Goal: Task Accomplishment & Management: Use online tool/utility

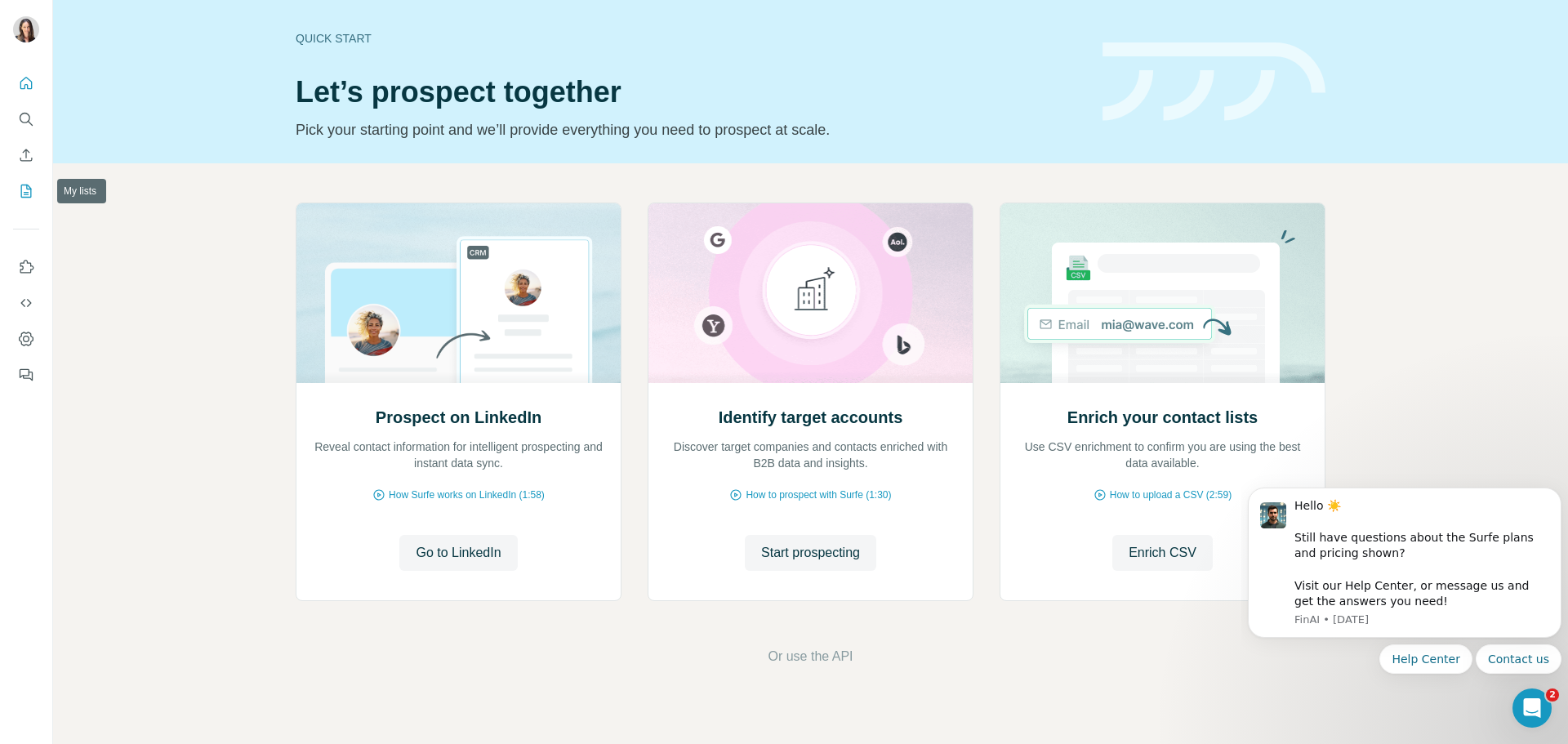
click at [22, 191] on icon "My lists" at bounding box center [26, 190] width 16 height 16
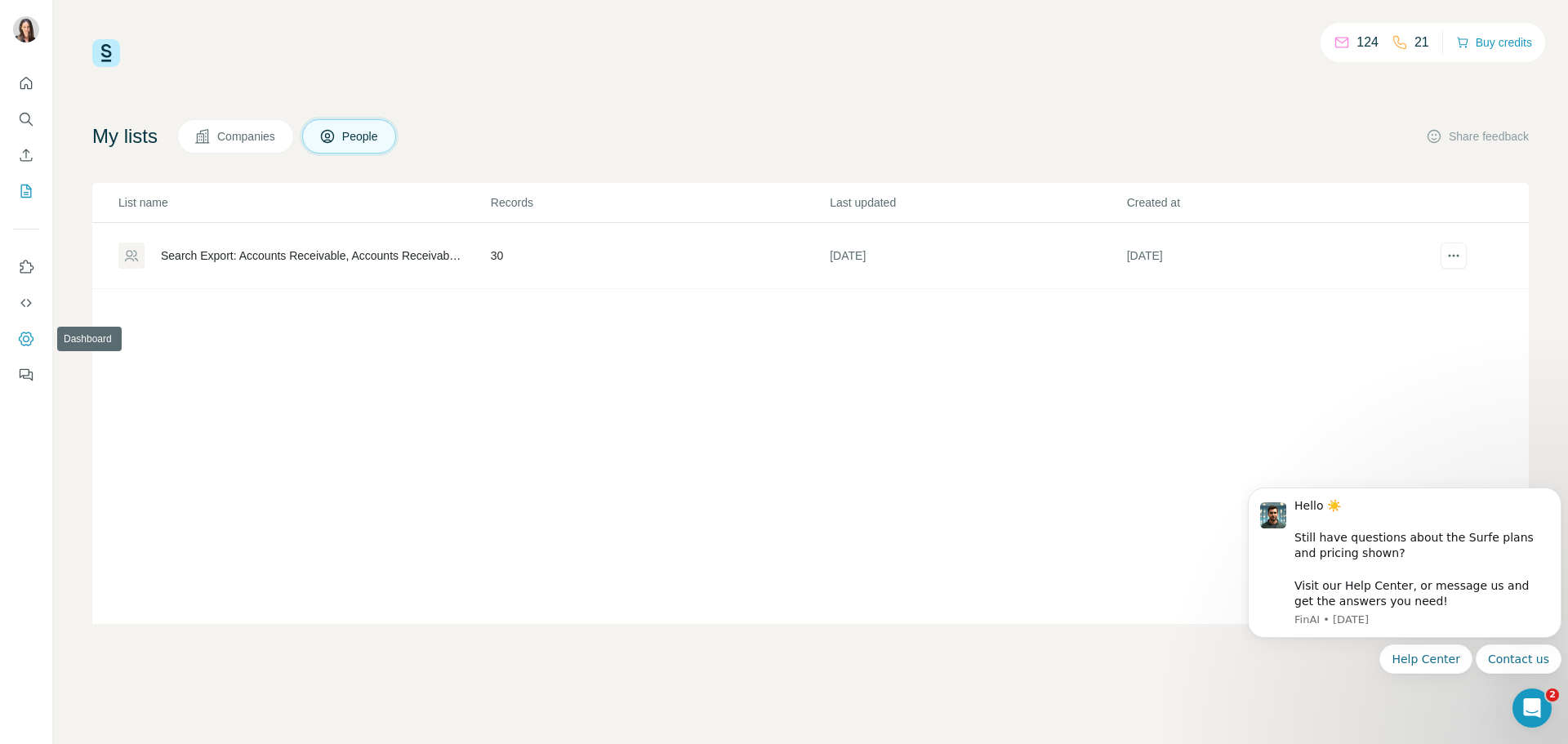
click at [31, 340] on icon "Dashboard" at bounding box center [26, 338] width 16 height 16
click at [29, 113] on icon "Search" at bounding box center [26, 119] width 16 height 16
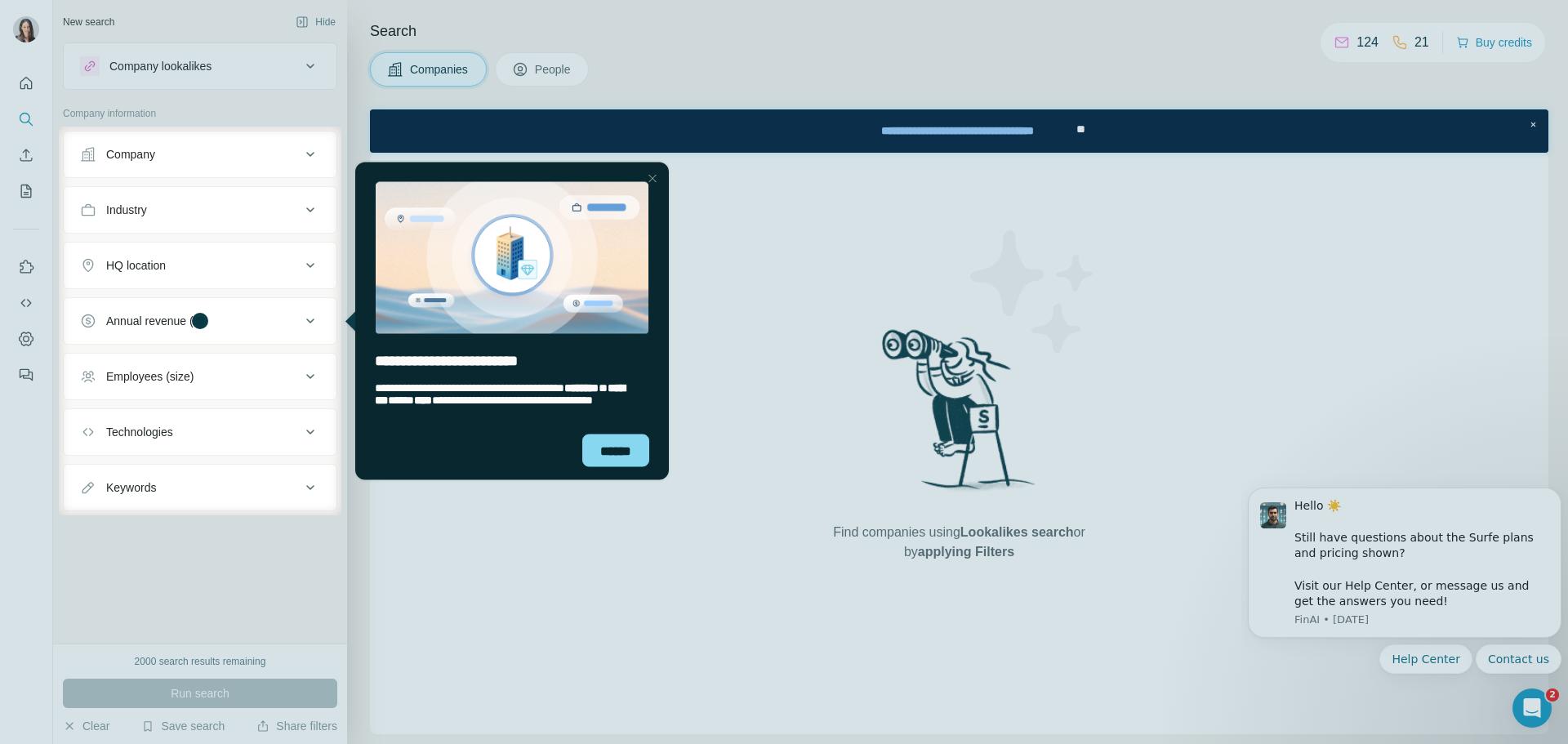
click at [650, 456] on div "******" at bounding box center [512, 456] width 314 height 46
click at [626, 451] on div "******" at bounding box center [615, 450] width 67 height 33
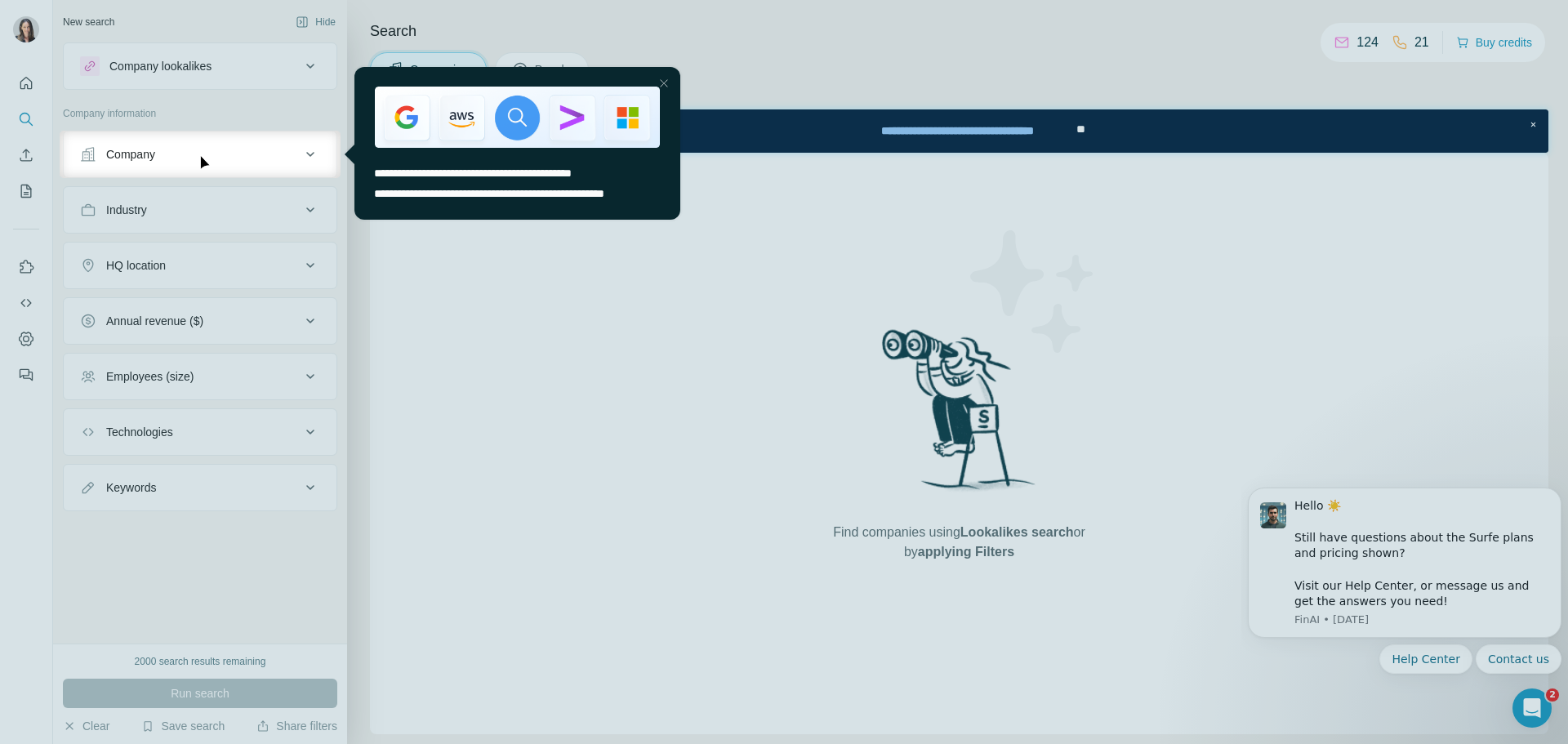
click at [298, 155] on div "Company" at bounding box center [190, 154] width 221 height 16
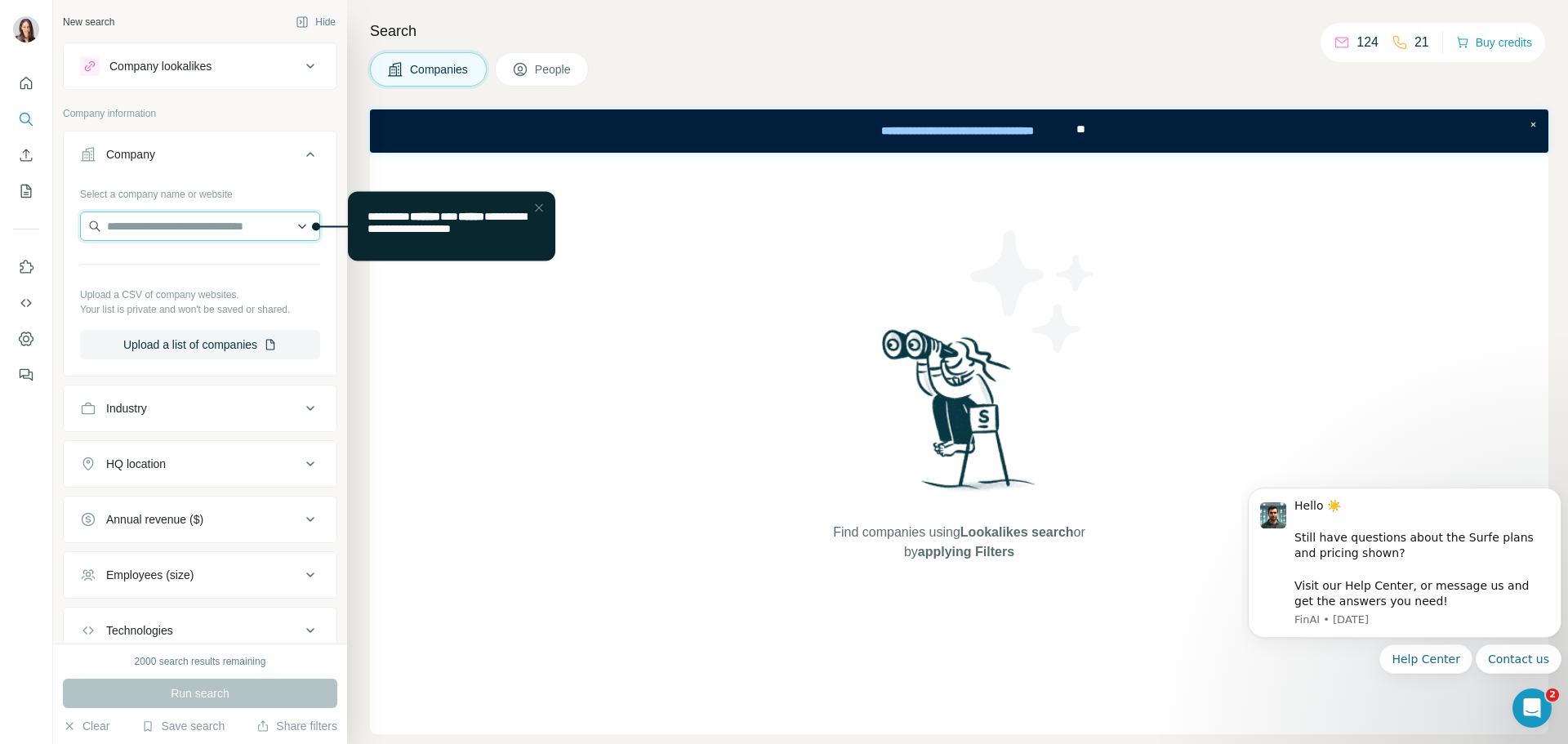
click at [272, 222] on input "text" at bounding box center [201, 227] width 240 height 29
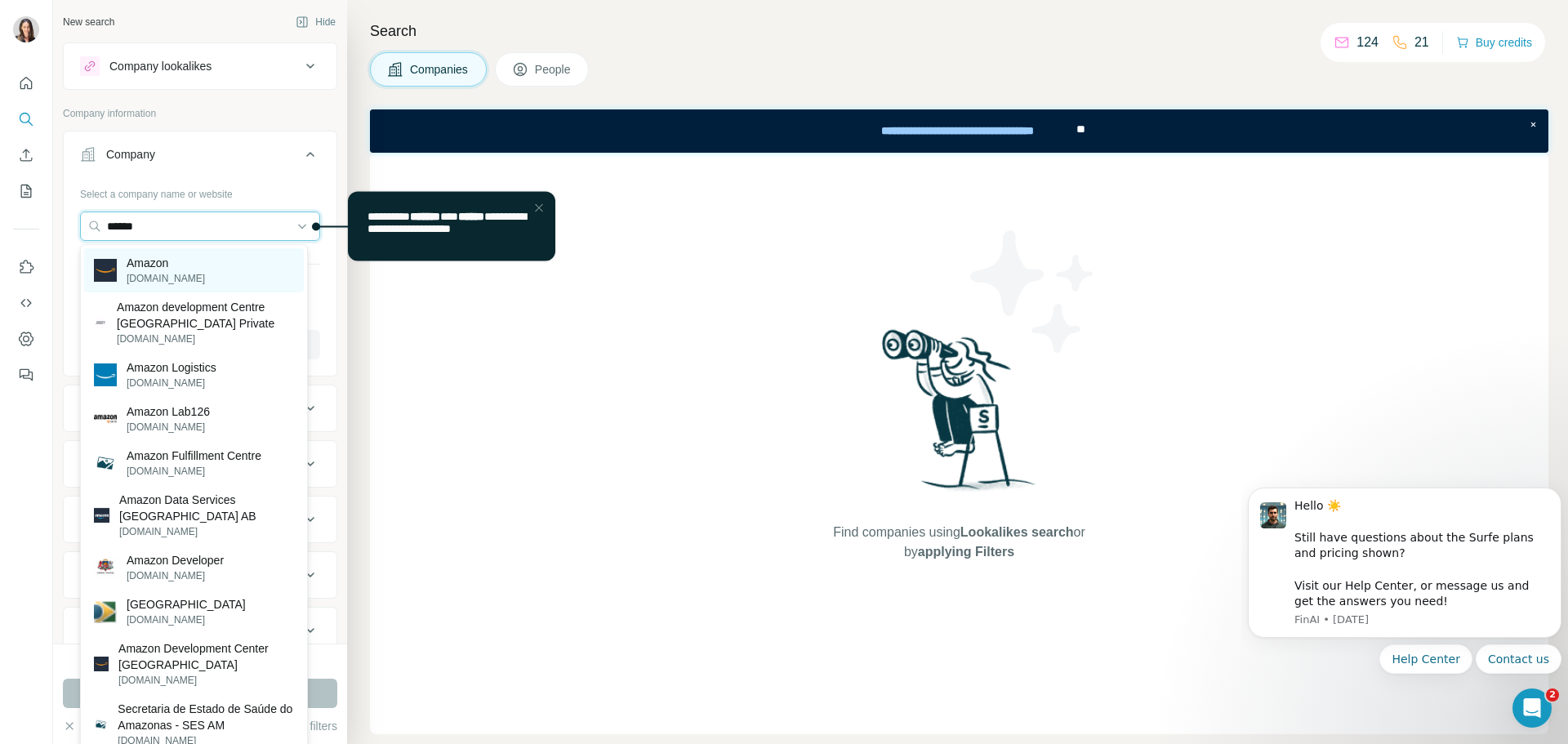
type input "******"
click at [122, 270] on div "Amazon [DOMAIN_NAME]" at bounding box center [150, 271] width 111 height 31
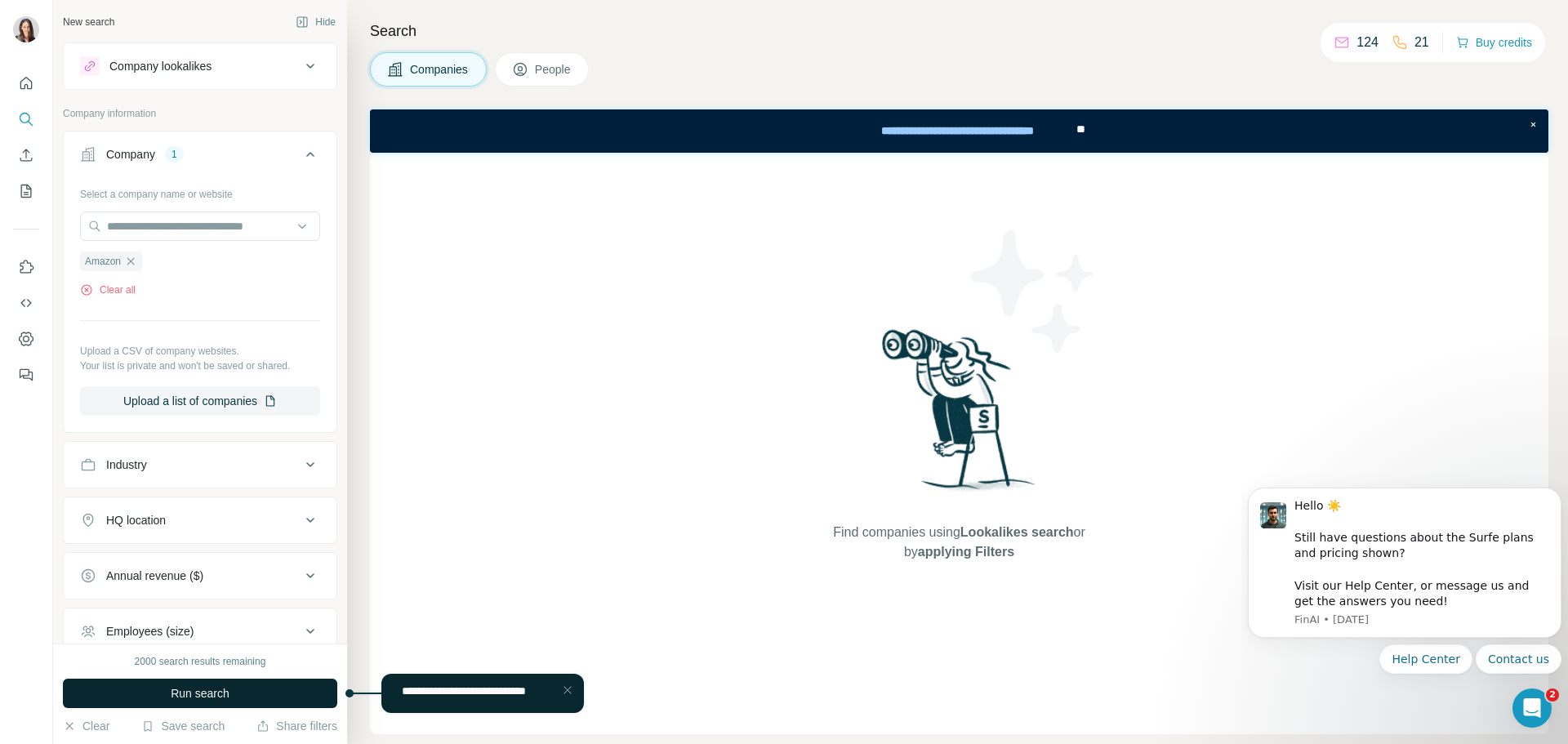
click at [198, 694] on span "Run search" at bounding box center [200, 693] width 59 height 16
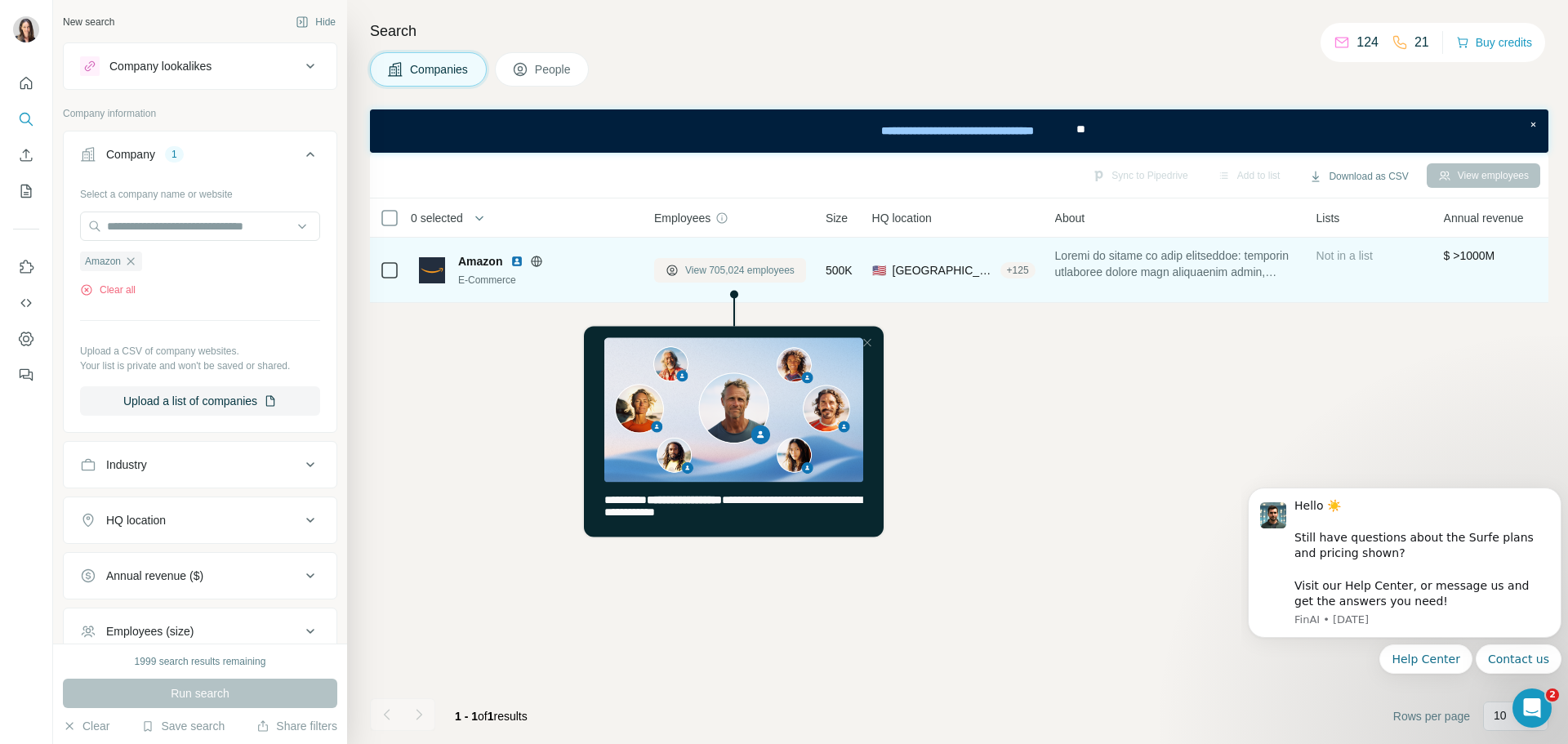
click at [746, 269] on span "View 705,024 employees" at bounding box center [739, 270] width 110 height 15
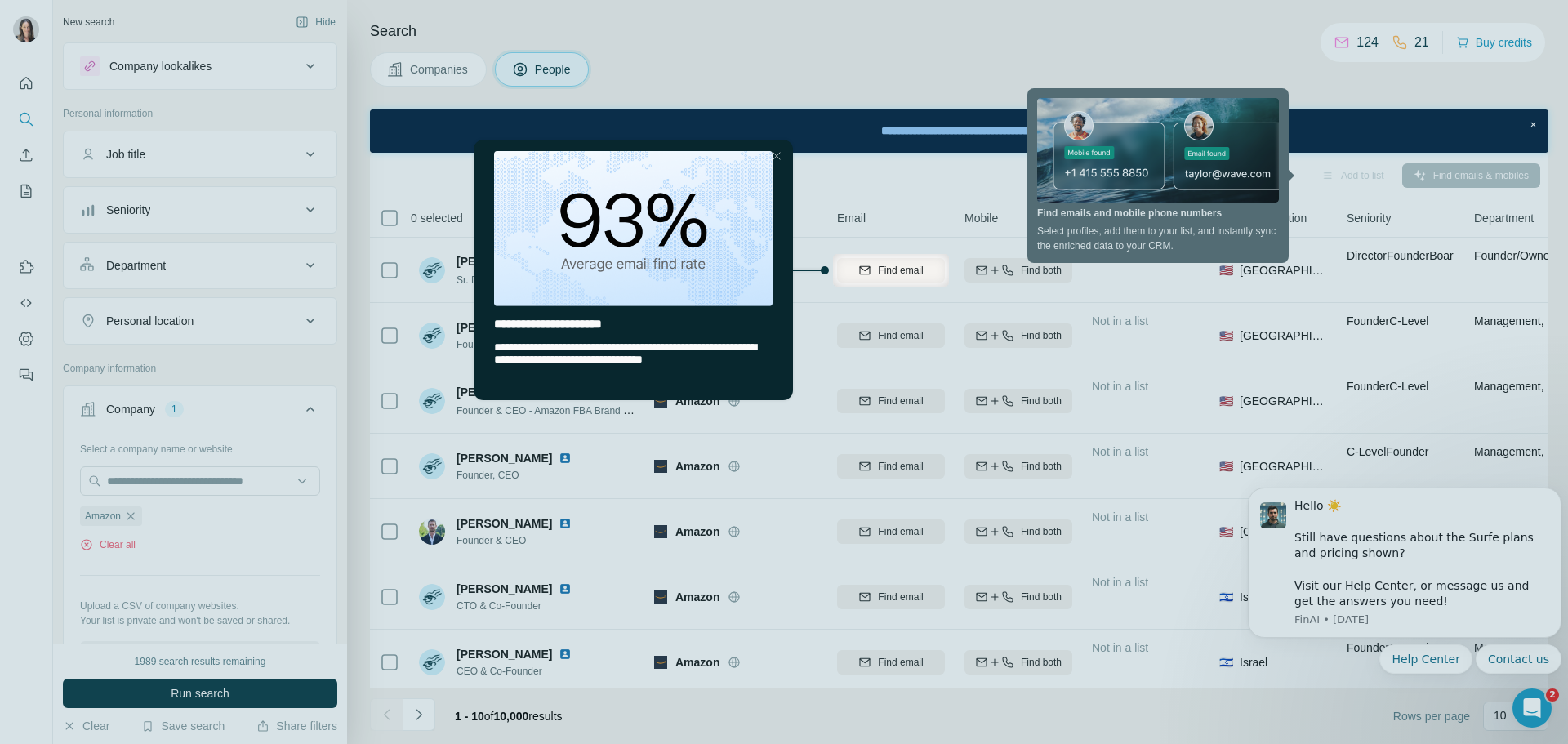
drag, startPoint x: 777, startPoint y: 155, endPoint x: 1247, endPoint y: 292, distance: 489.6
click at [777, 155] on div "Close Step" at bounding box center [777, 156] width 20 height 20
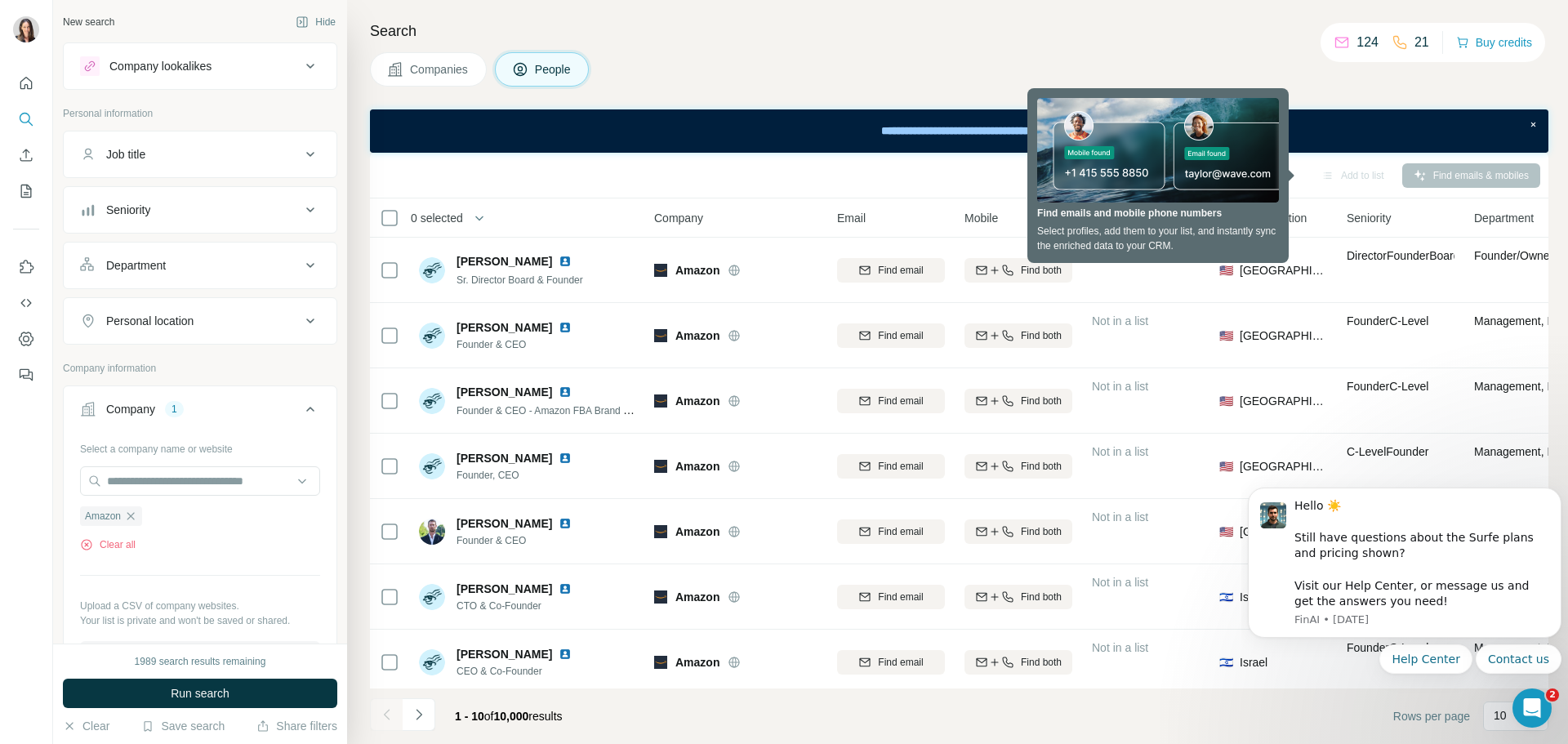
click at [1034, 50] on div "Search Companies People Sync to Pipedrive Add to list Find emails & mobiles 0 s…" at bounding box center [957, 372] width 1220 height 744
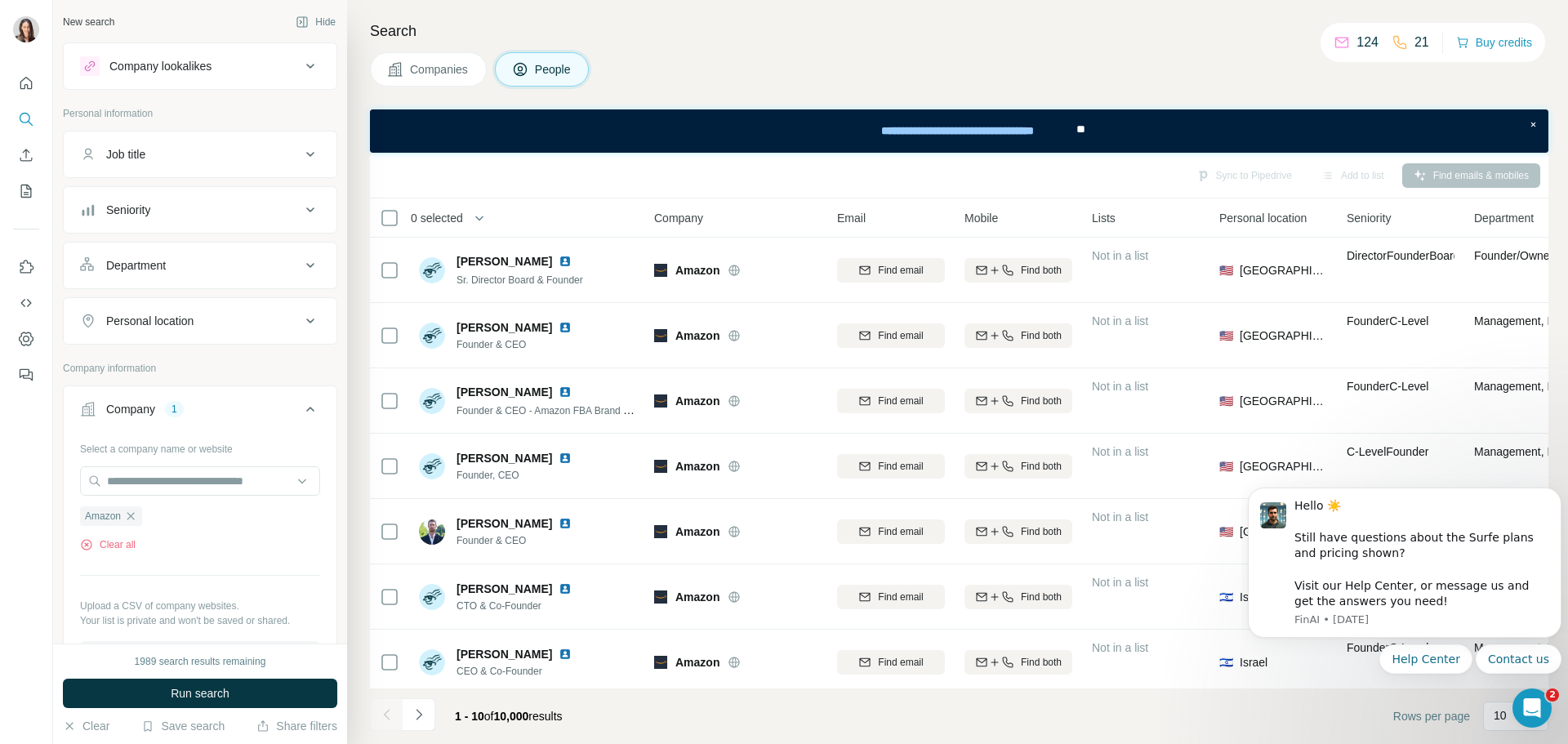
click at [285, 66] on div "Company lookalikes" at bounding box center [190, 66] width 221 height 20
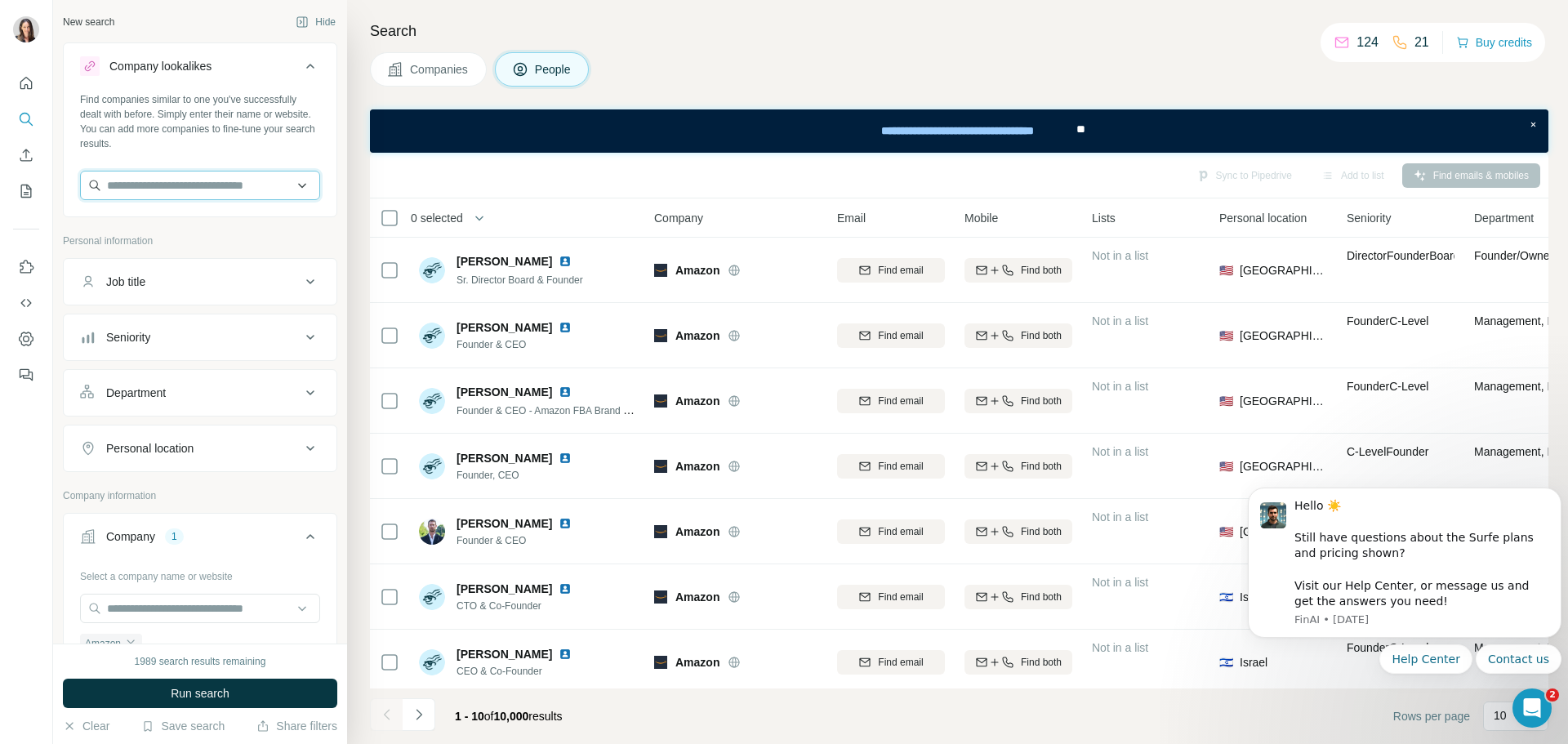
click at [257, 181] on input "text" at bounding box center [201, 185] width 240 height 29
type input "**********"
click at [165, 231] on p "[DOMAIN_NAME]" at bounding box center [165, 237] width 79 height 15
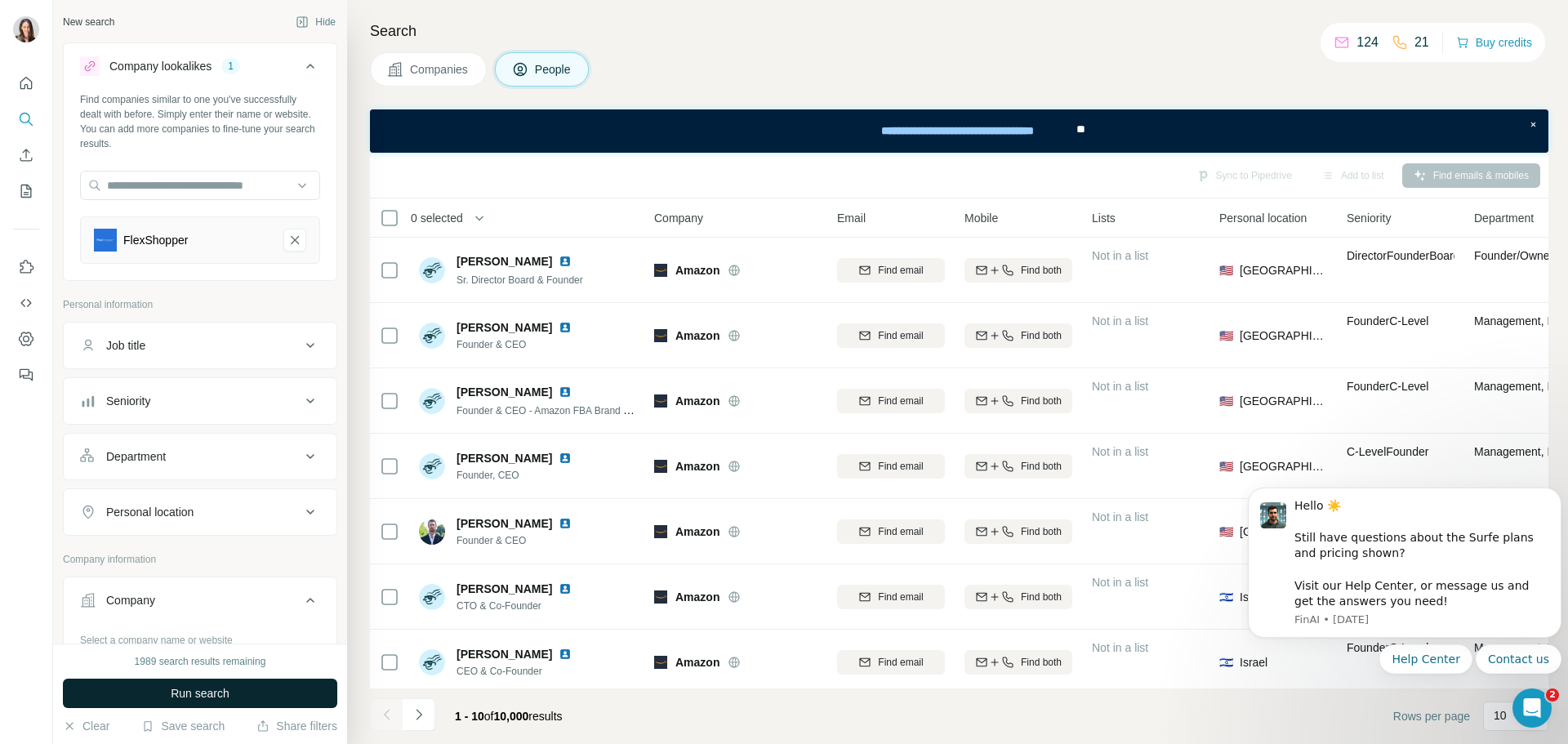
click at [176, 689] on span "Run search" at bounding box center [200, 693] width 59 height 16
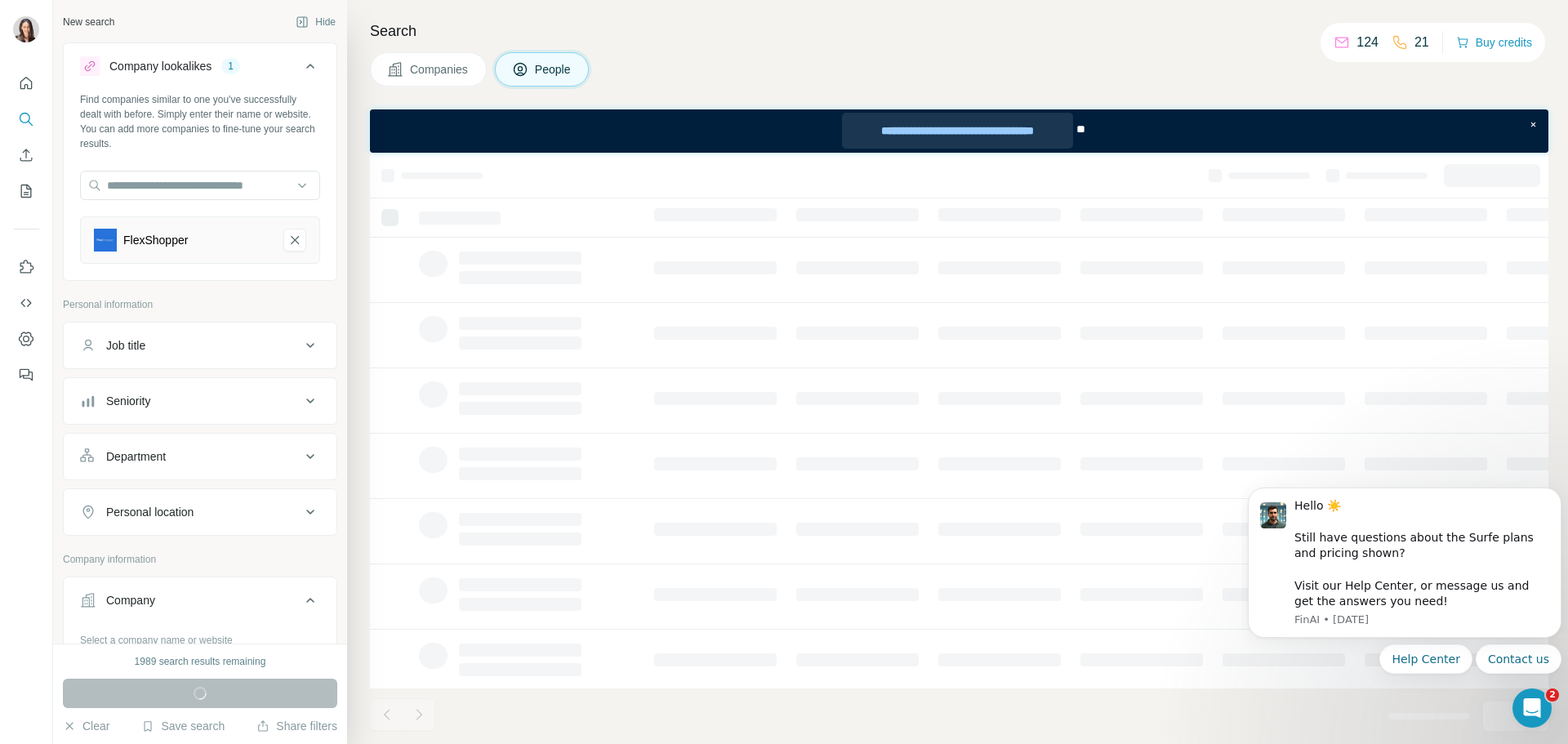
click at [982, 125] on div "**********" at bounding box center [957, 131] width 230 height 36
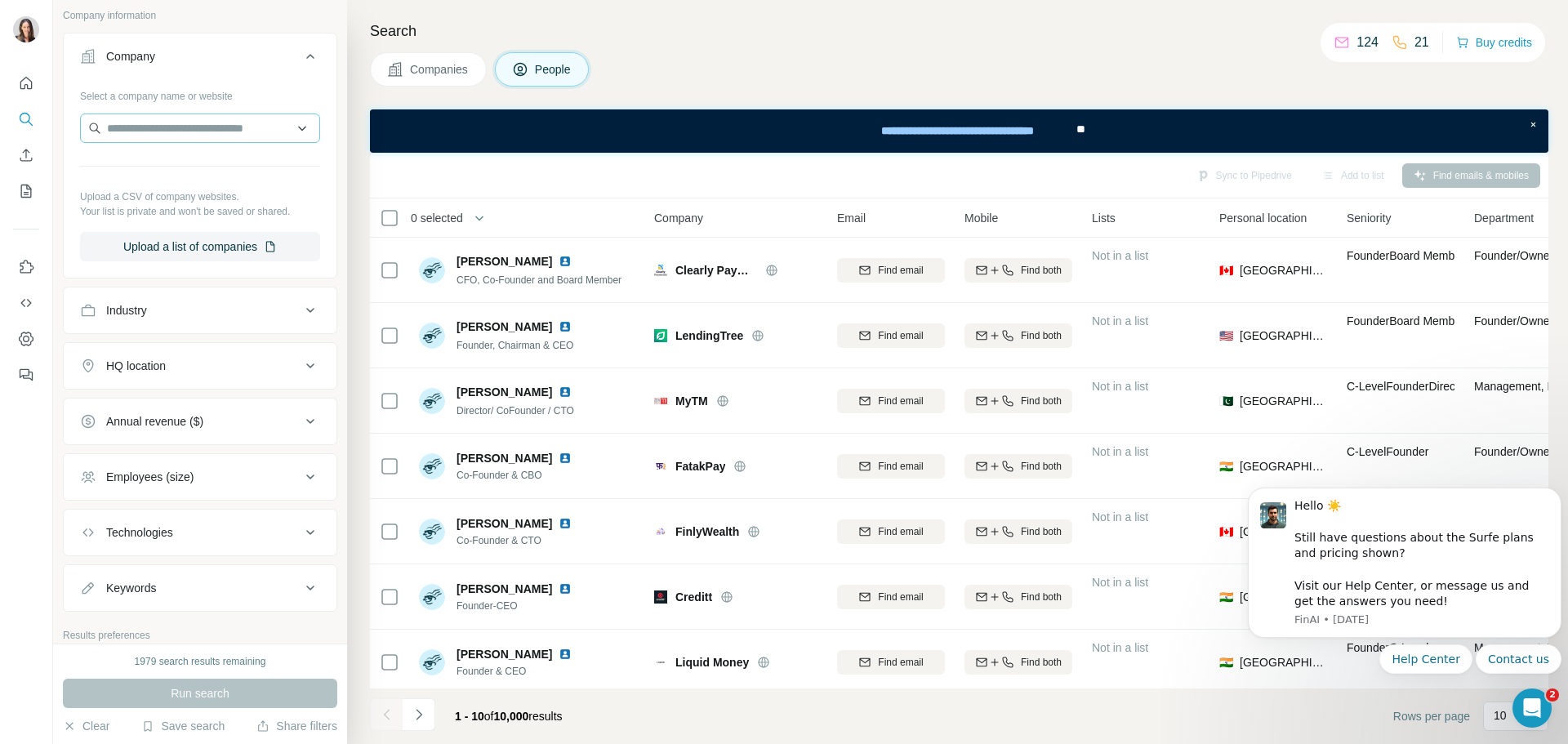
scroll to position [572, 0]
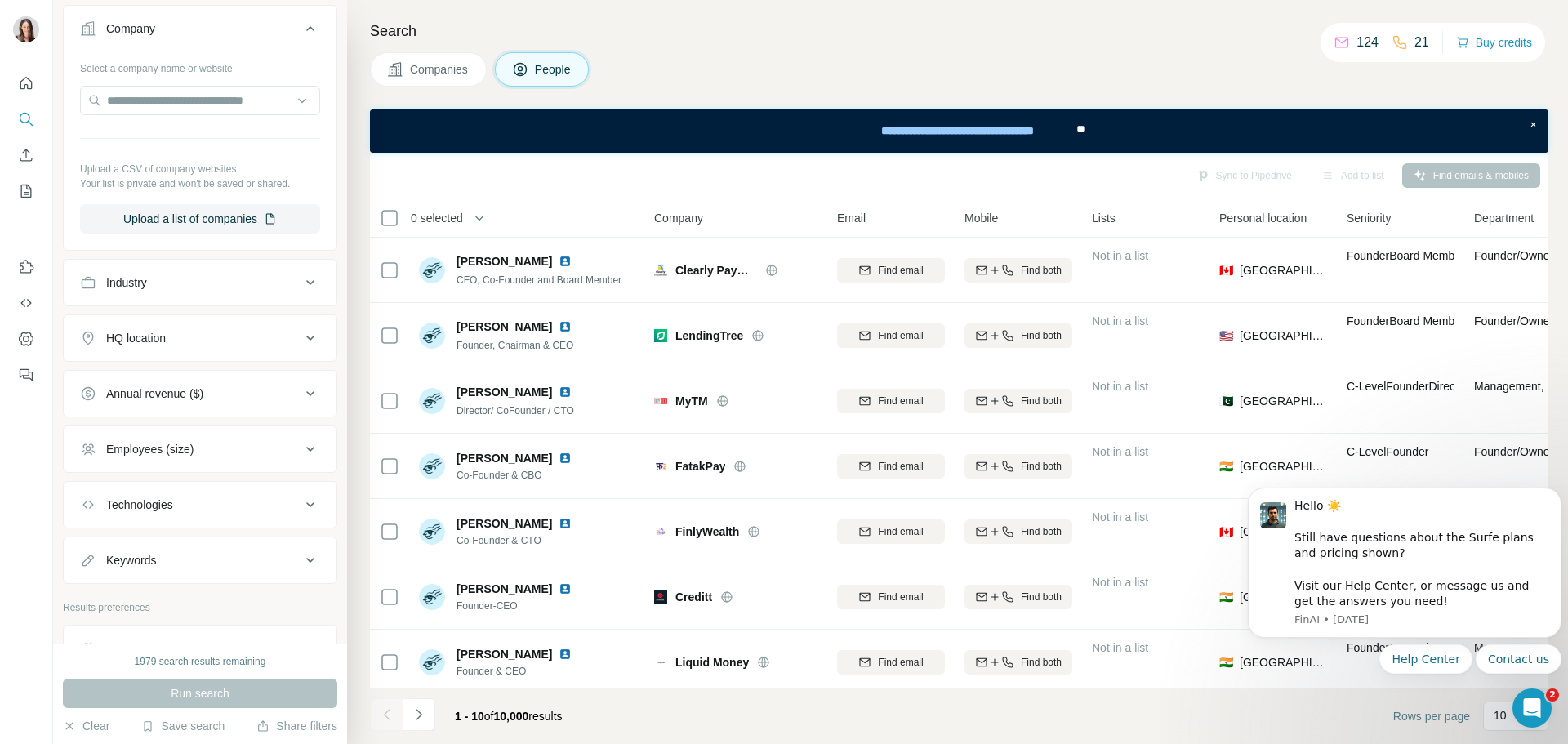
click at [300, 332] on icon at bounding box center [310, 338] width 20 height 20
click at [242, 373] on input "text" at bounding box center [201, 379] width 240 height 29
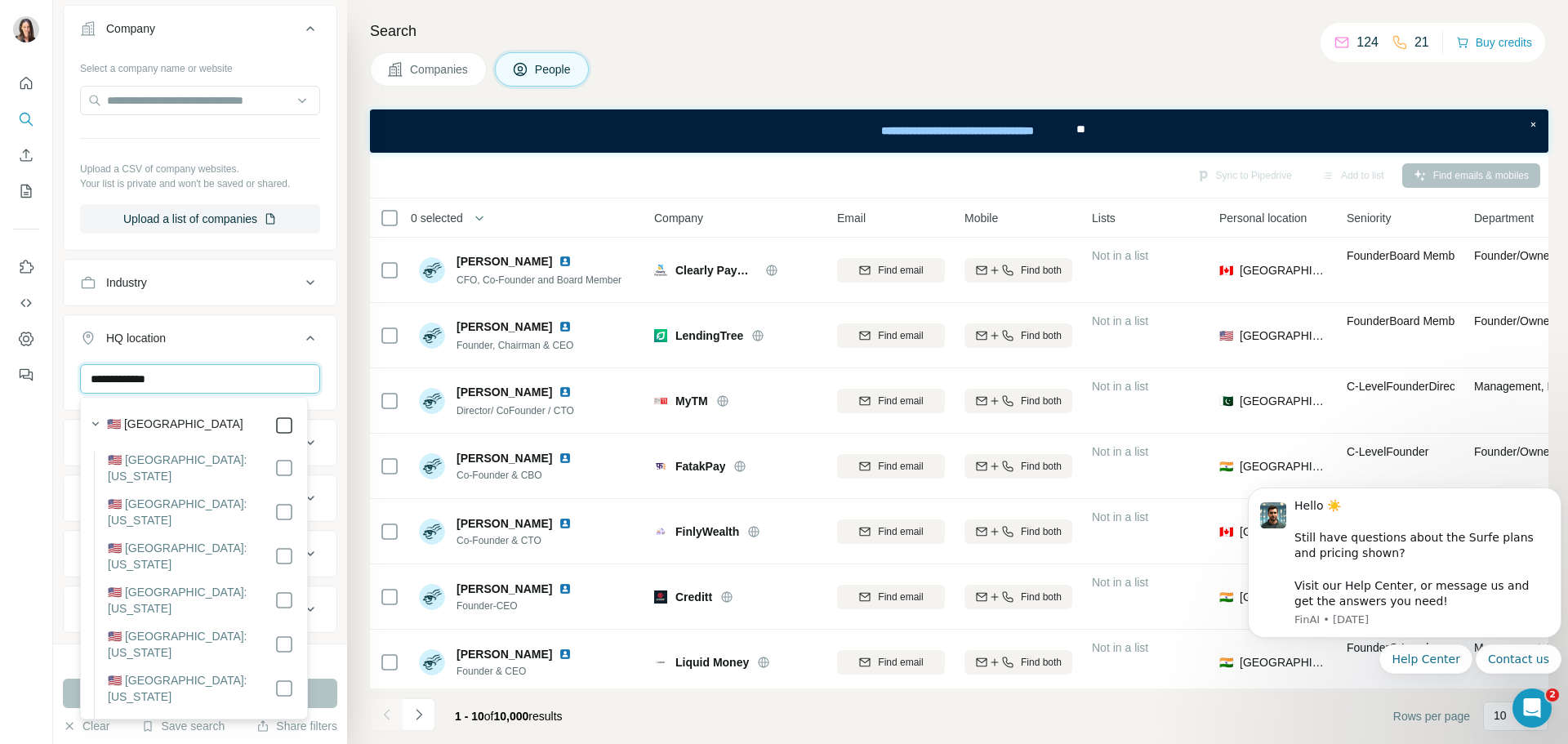
type input "**********"
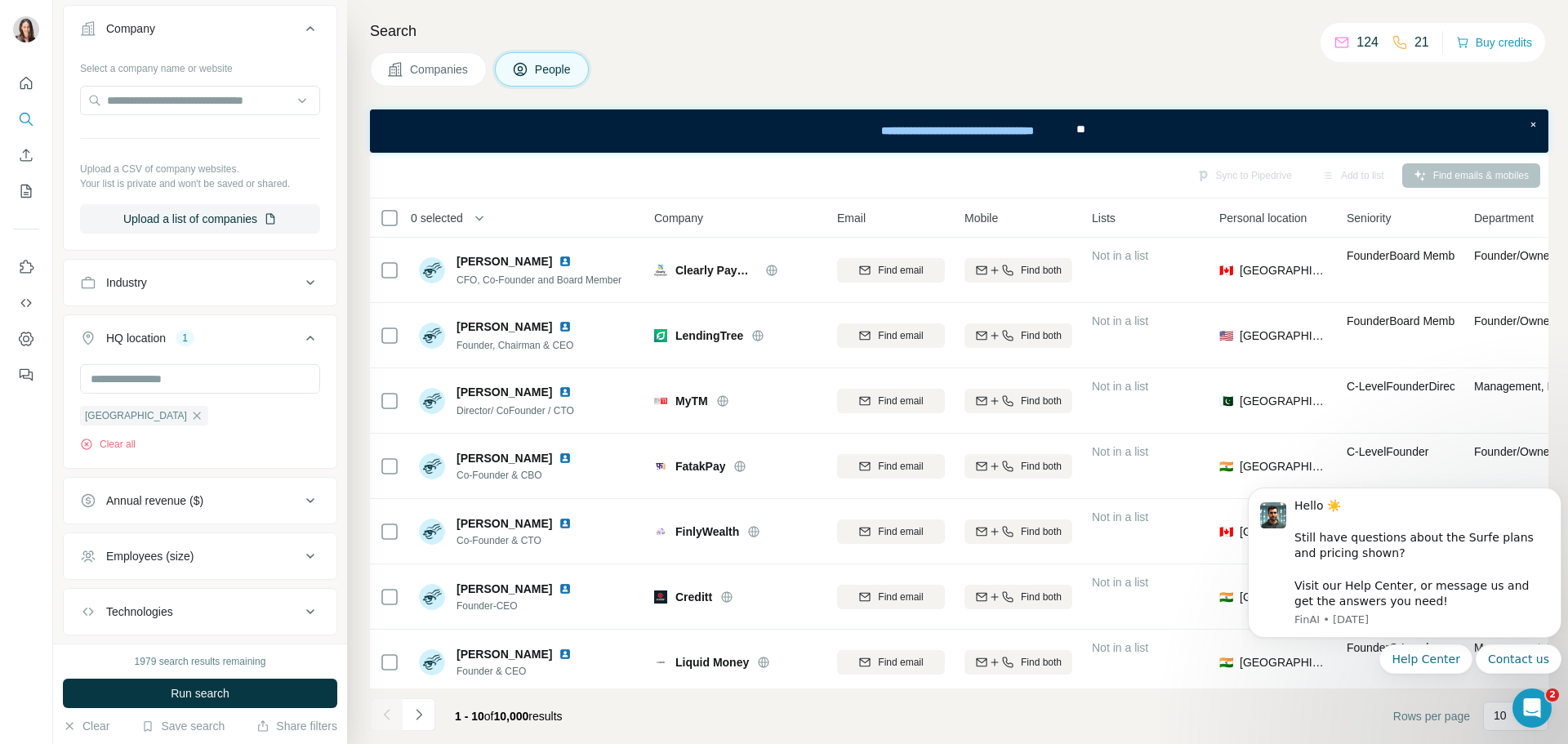
click at [359, 469] on div "Search Companies People Sync to Pipedrive Add to list Find emails & mobiles 0 s…" at bounding box center [957, 372] width 1220 height 744
click at [180, 694] on span "Run search" at bounding box center [200, 693] width 59 height 16
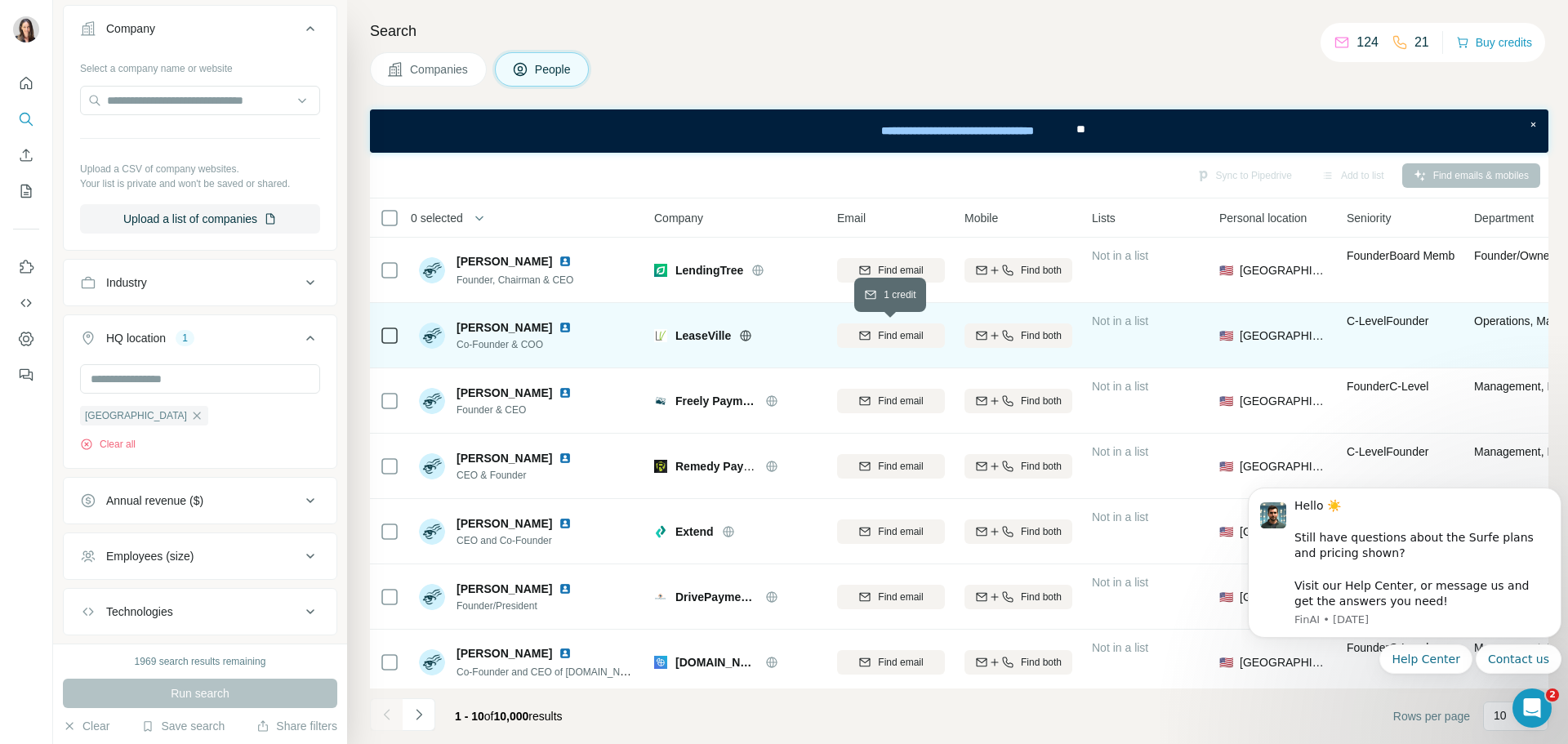
click at [912, 333] on span "Find email" at bounding box center [900, 336] width 45 height 15
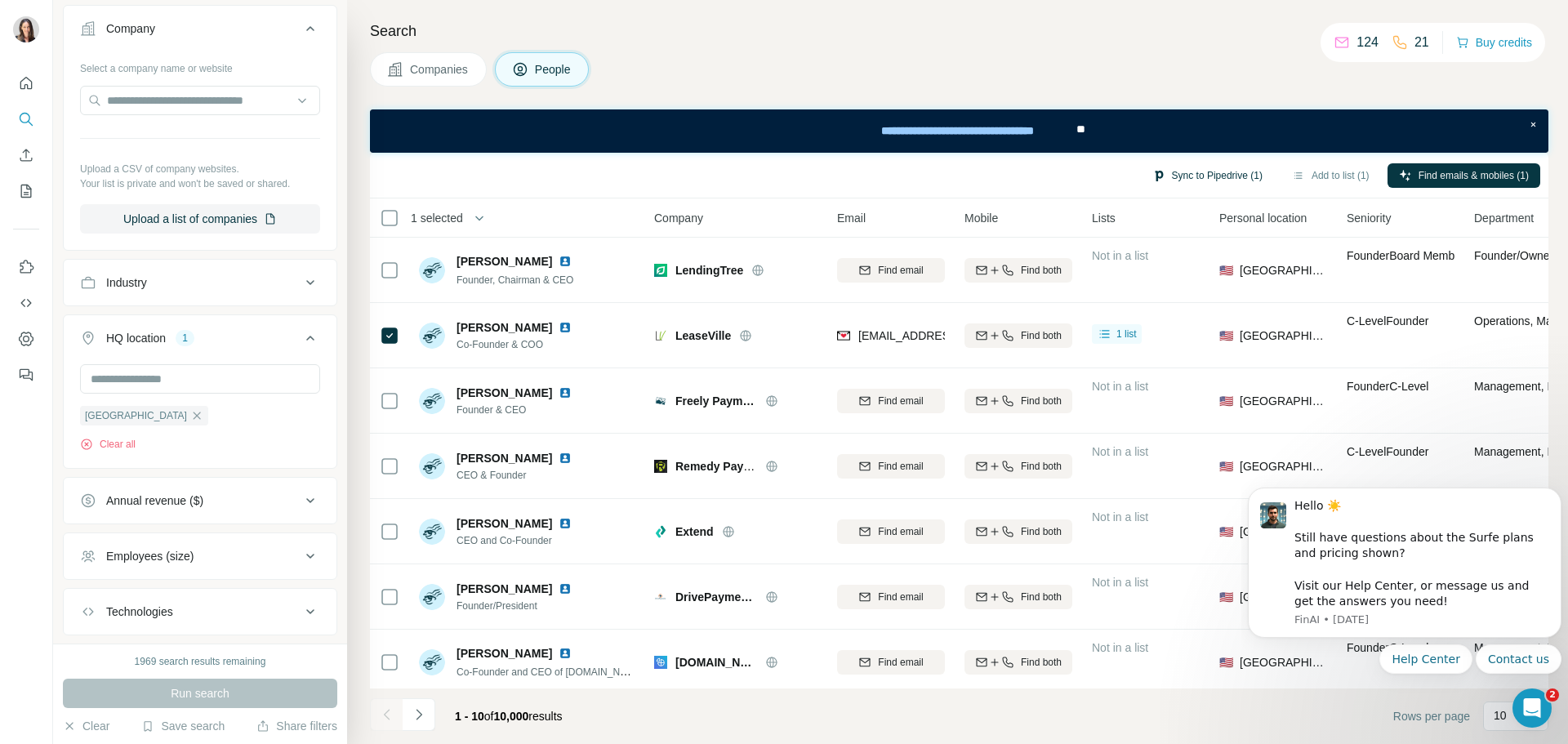
click at [1196, 170] on button "Sync to Pipedrive (1)" at bounding box center [1207, 176] width 133 height 24
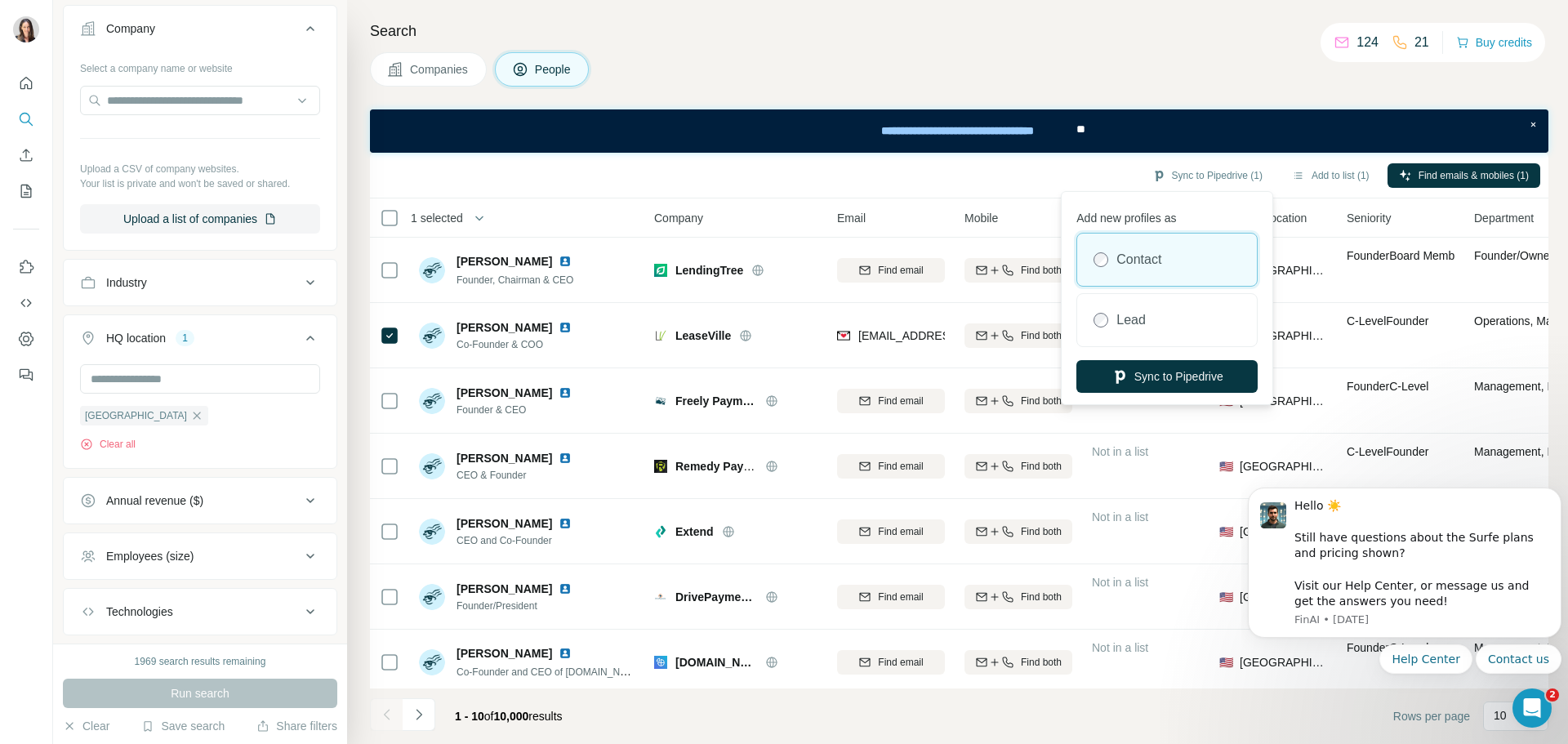
click at [1054, 166] on div "Sync to Pipedrive (1) Add to list (1) Find emails & mobiles (1)" at bounding box center [958, 175] width 1162 height 29
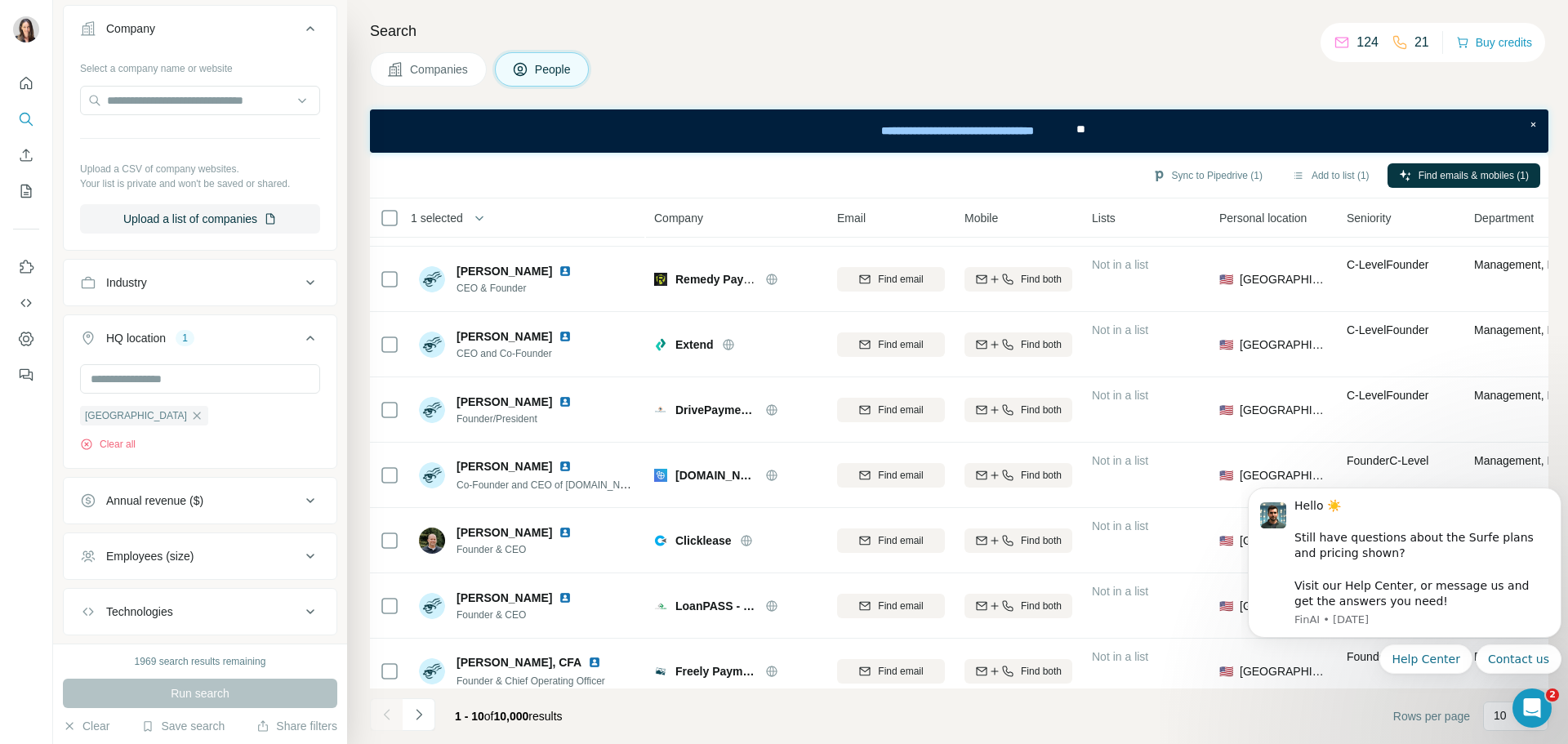
scroll to position [211, 0]
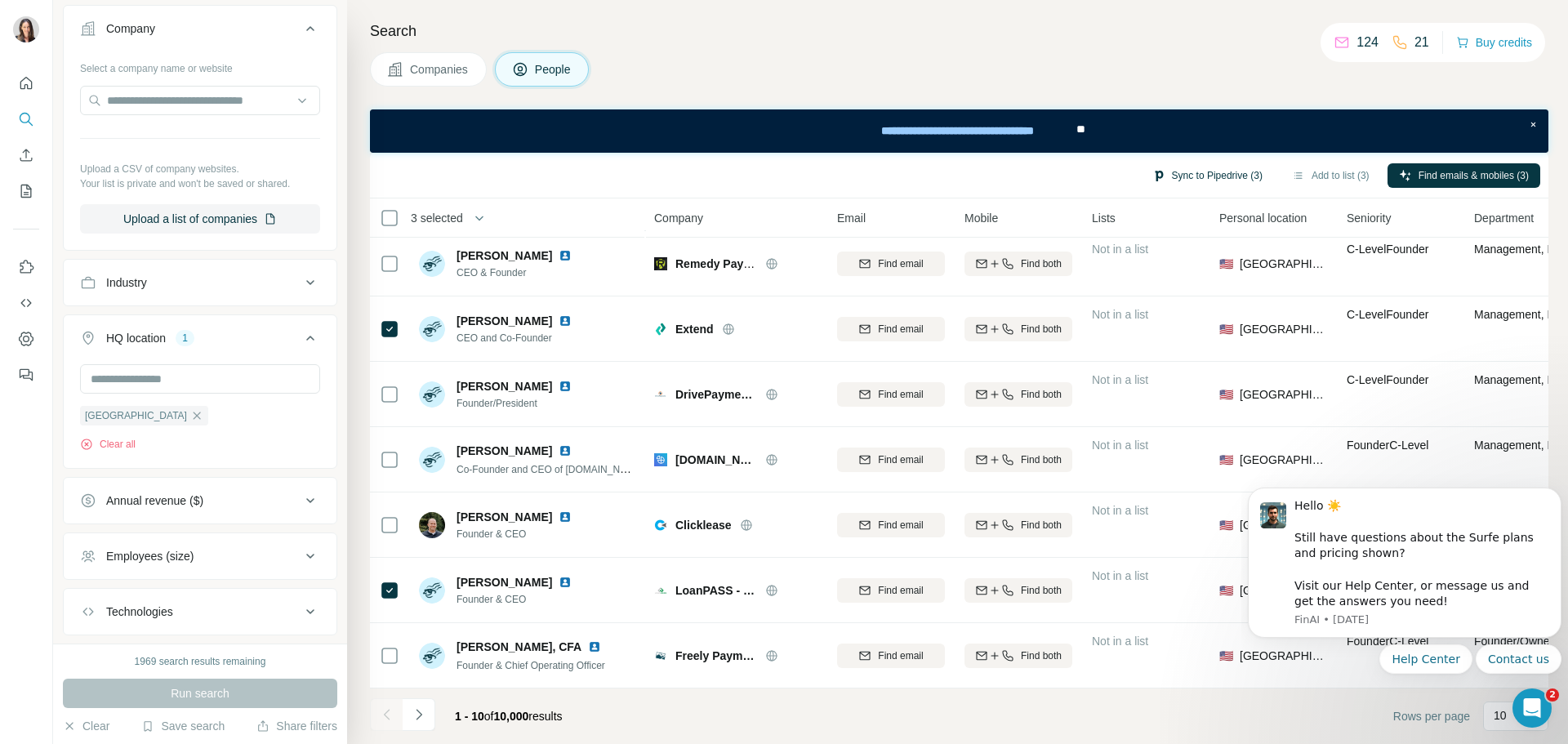
click at [1194, 172] on button "Sync to Pipedrive (3)" at bounding box center [1207, 176] width 133 height 24
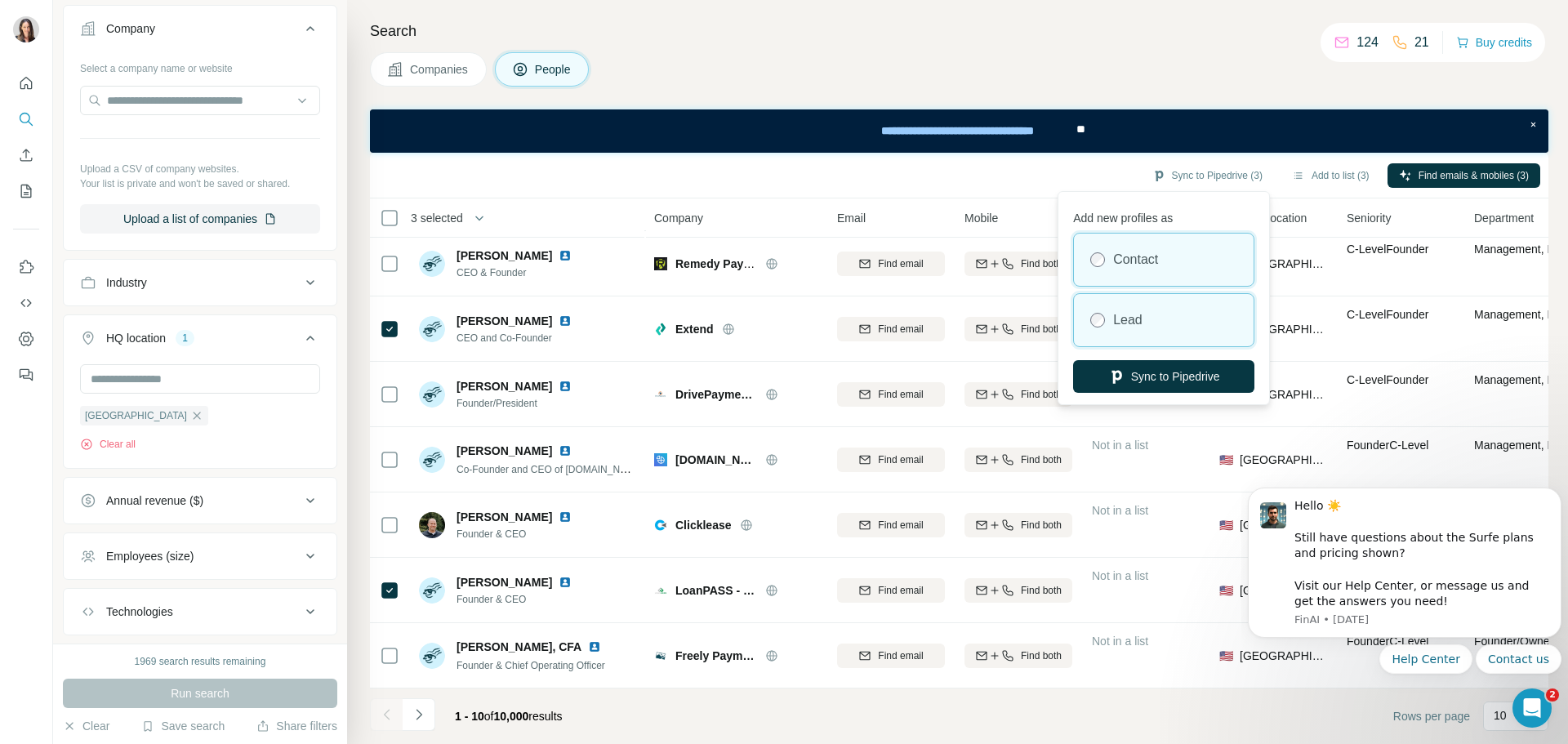
click at [1130, 318] on label "Lead" at bounding box center [1128, 320] width 29 height 20
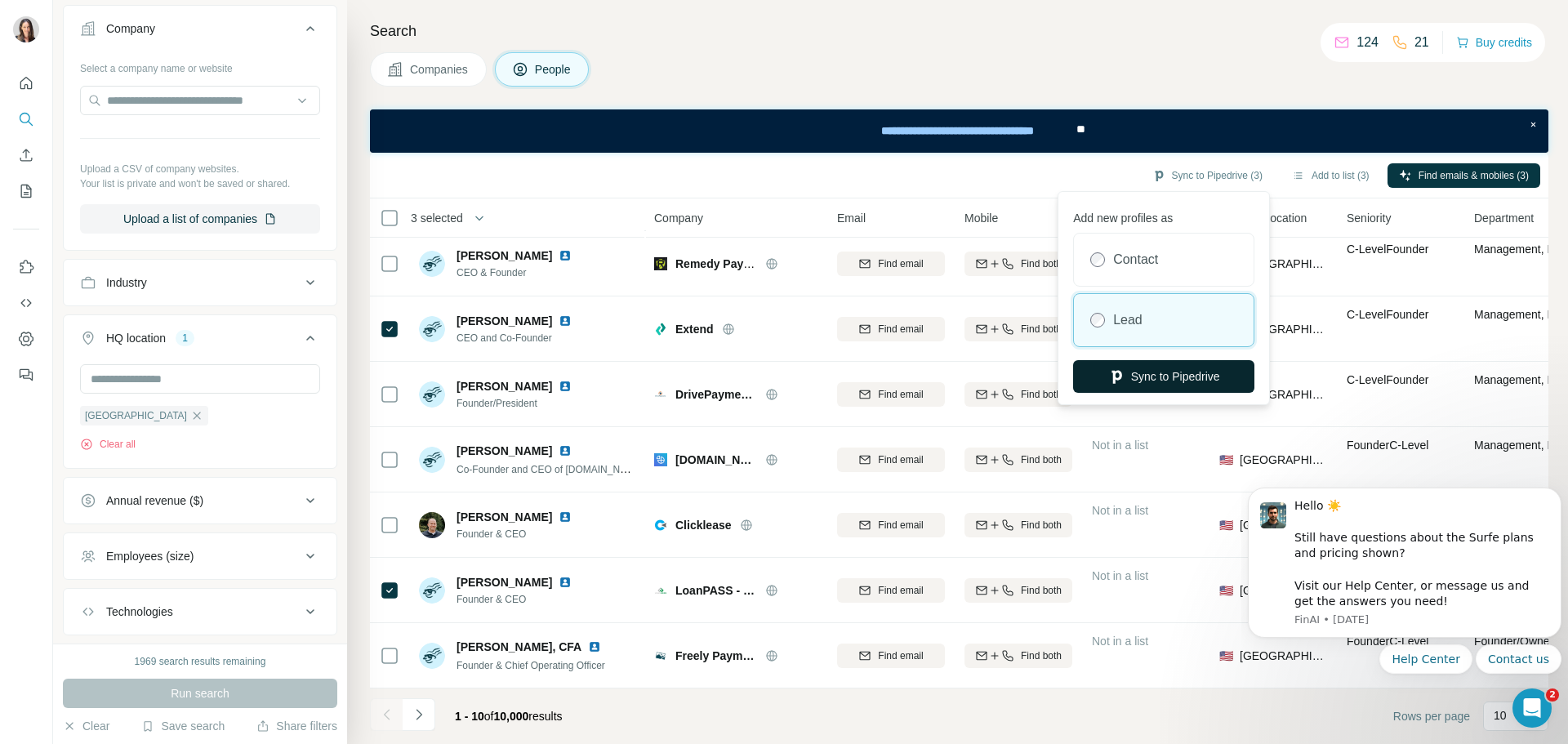
click at [1143, 374] on button "Sync to Pipedrive" at bounding box center [1164, 376] width 182 height 33
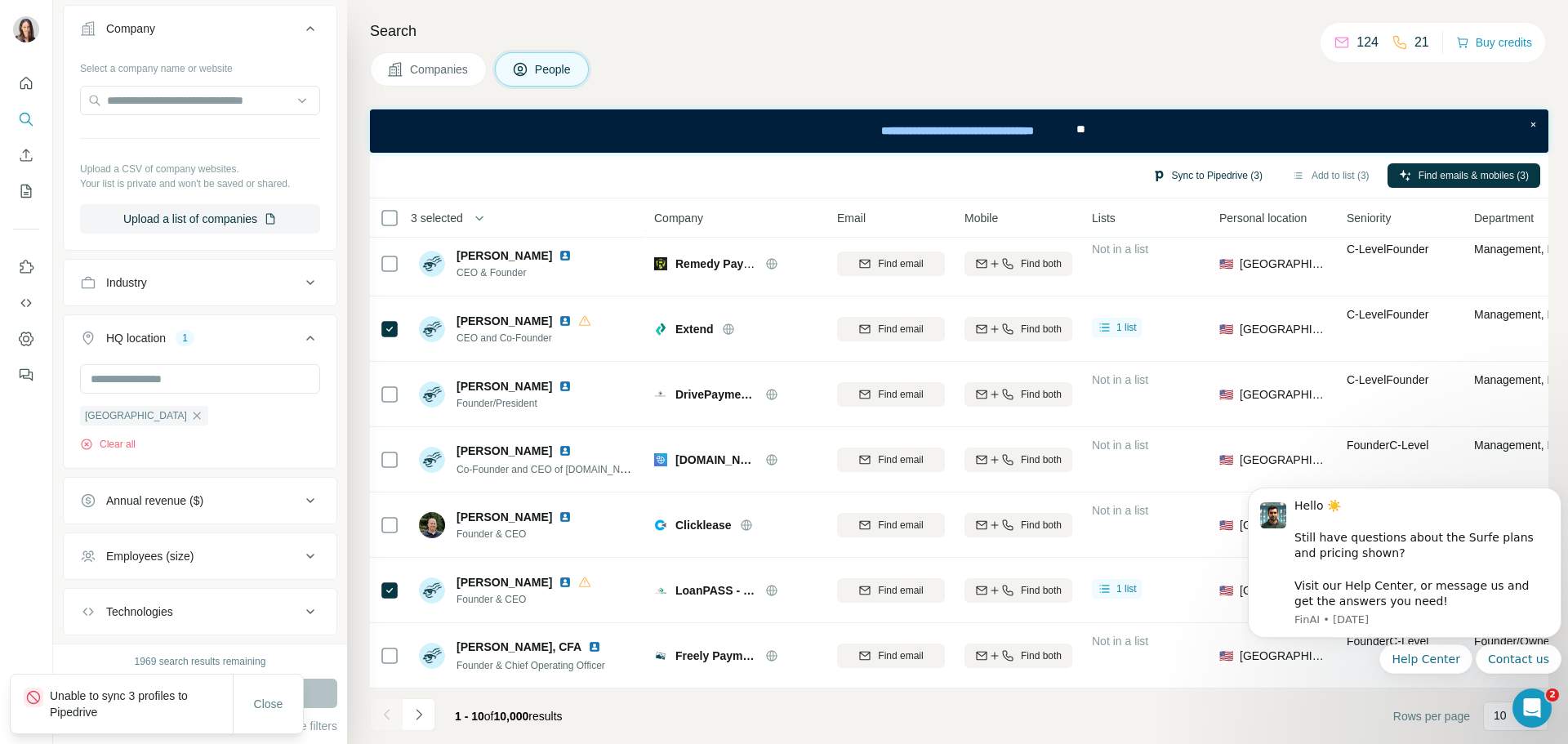
click at [1215, 177] on button "Sync to Pipedrive (3)" at bounding box center [1207, 176] width 133 height 24
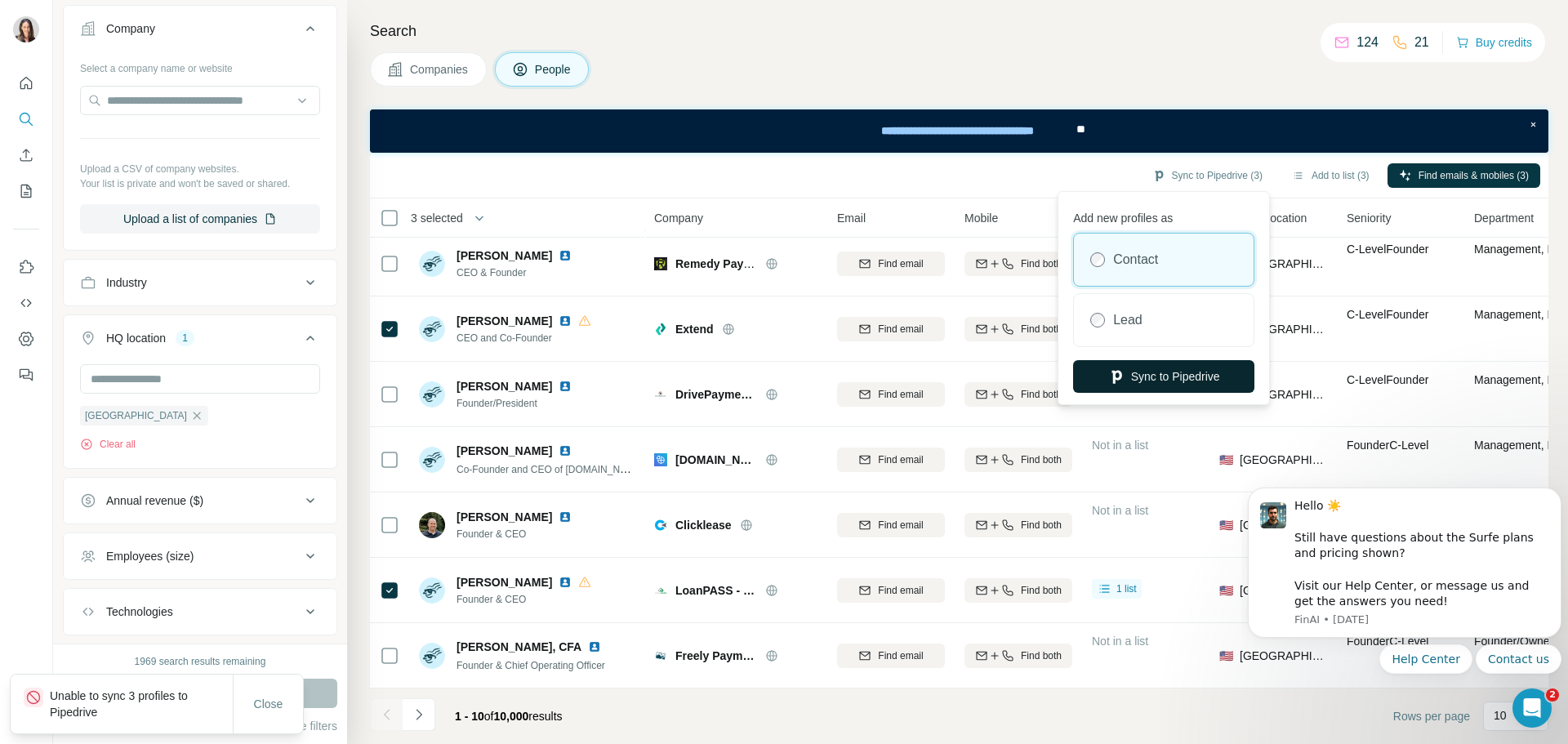
click at [1167, 377] on button "Sync to Pipedrive" at bounding box center [1164, 376] width 182 height 33
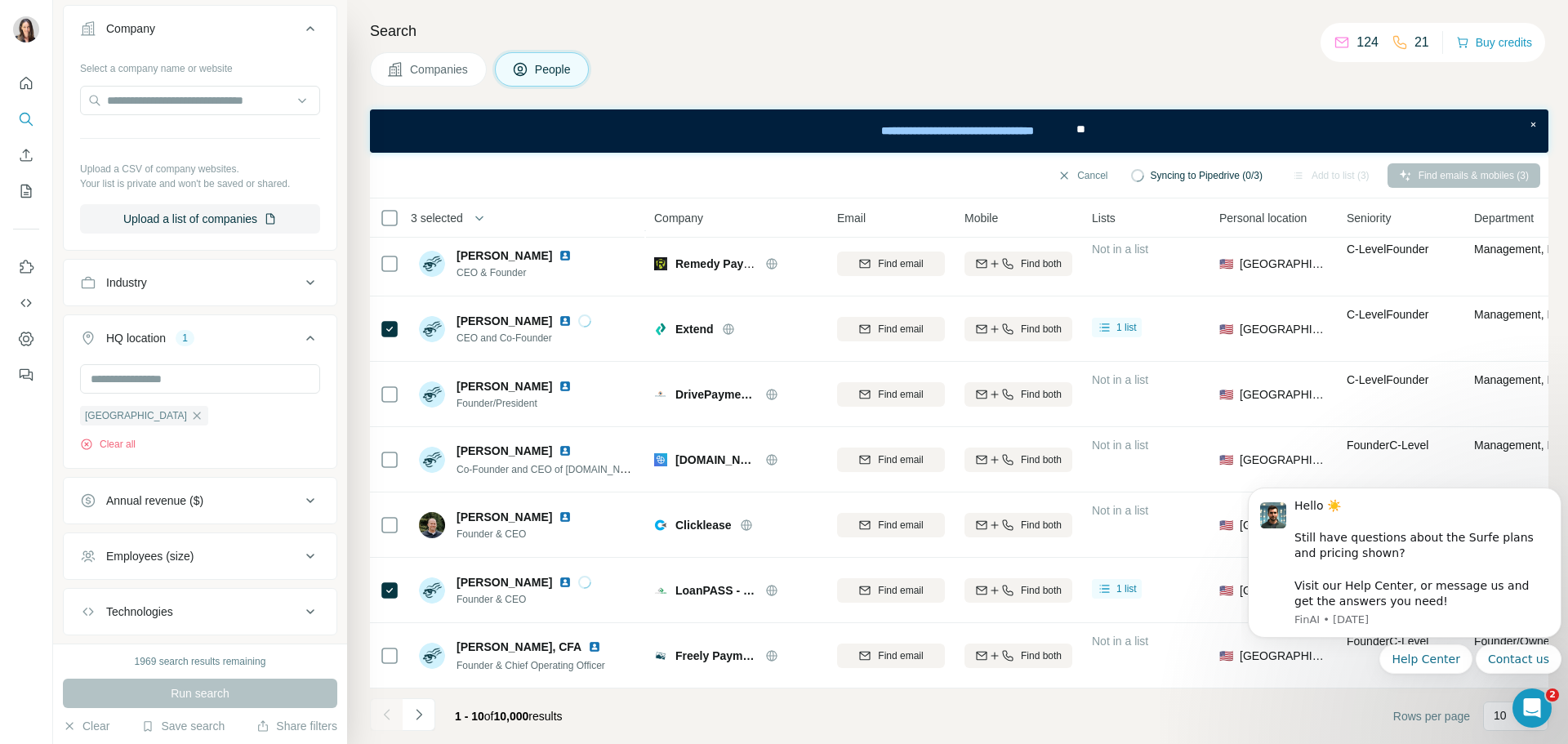
drag, startPoint x: 1167, startPoint y: 377, endPoint x: 902, endPoint y: 38, distance: 430.3
click at [902, 38] on h4 "Search" at bounding box center [959, 31] width 1178 height 22
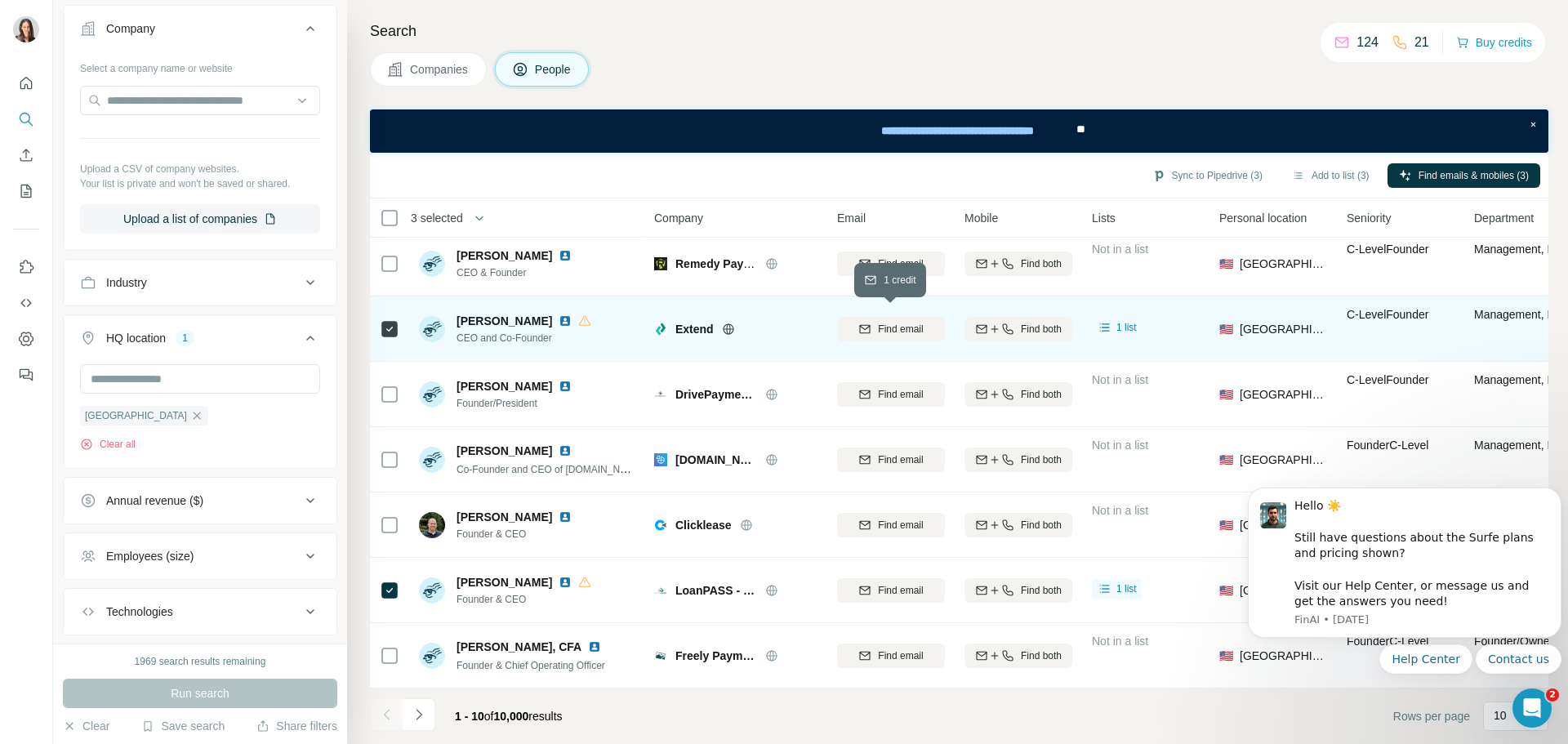
click at [893, 324] on span "Find email" at bounding box center [900, 329] width 45 height 15
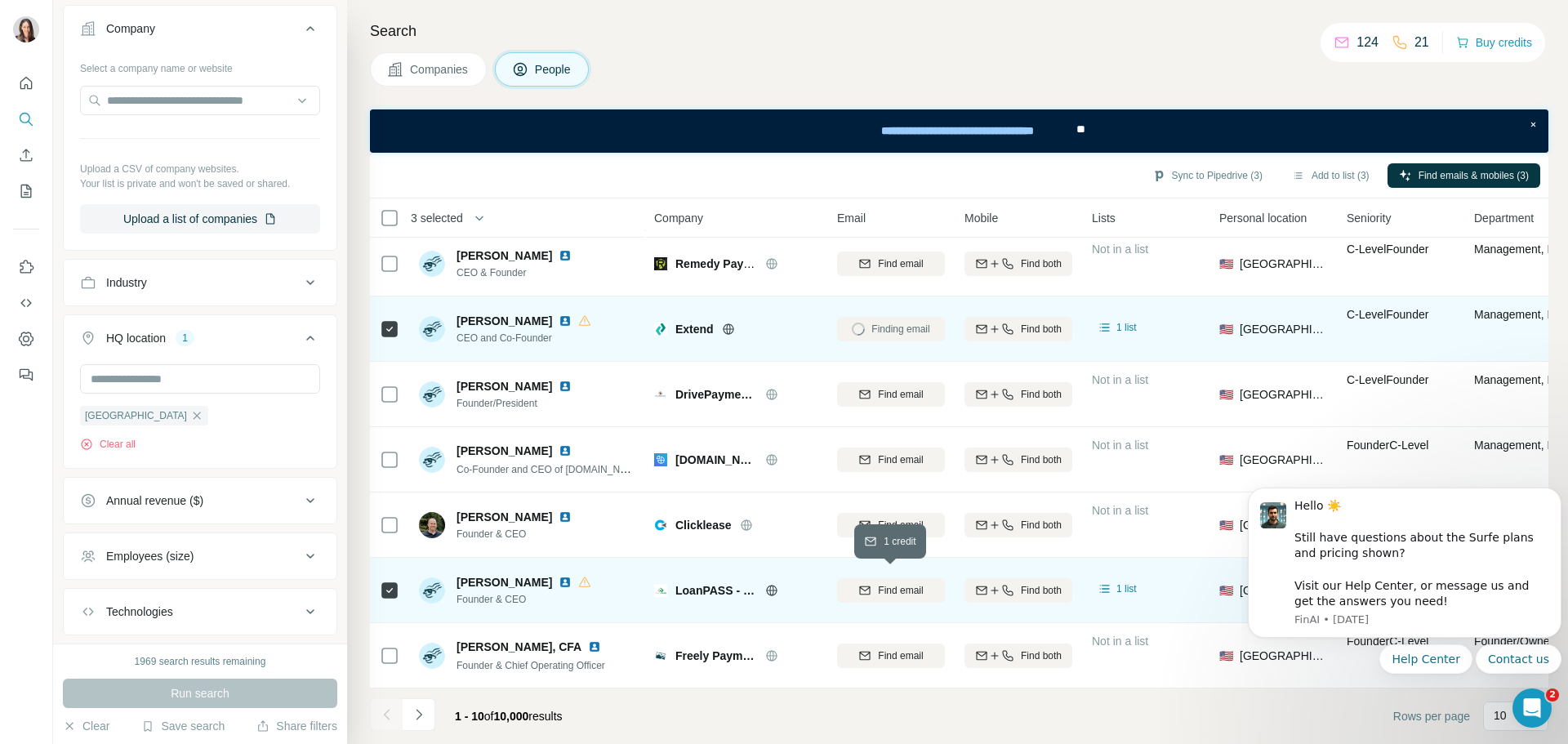
click at [919, 583] on span "Find email" at bounding box center [900, 590] width 45 height 15
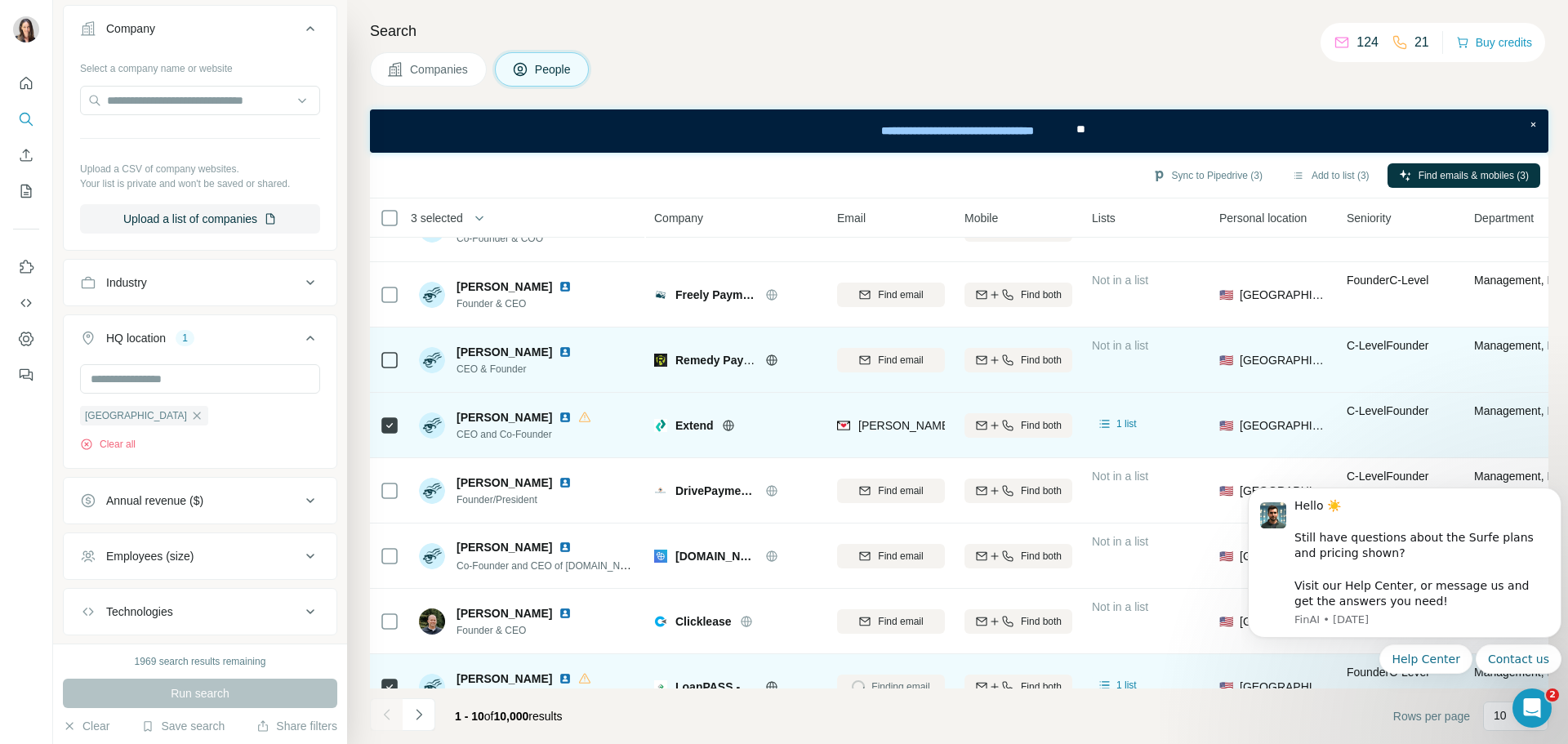
scroll to position [0, 0]
